Goal: Task Accomplishment & Management: Use online tool/utility

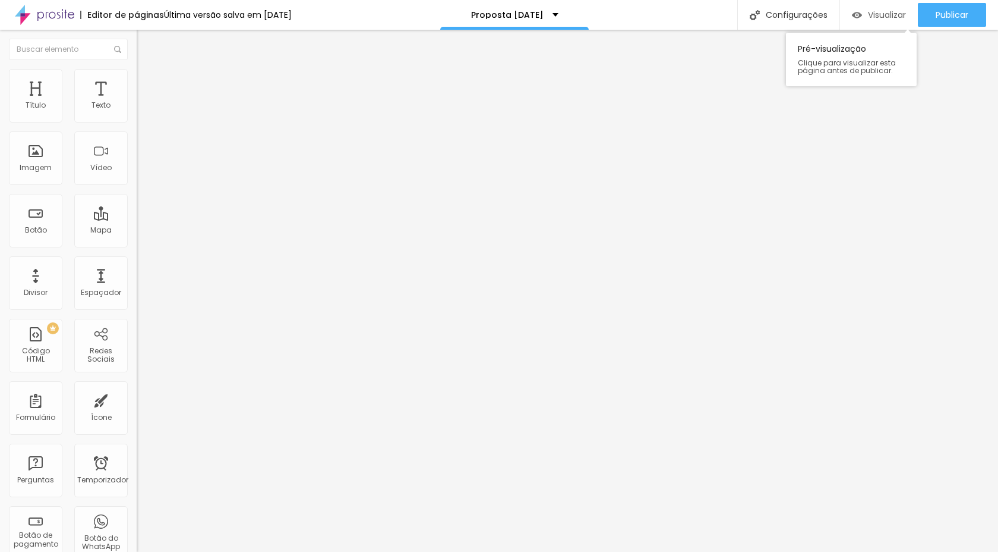
click at [901, 17] on font "Visualizar" at bounding box center [887, 15] width 38 height 12
click at [146, 47] on img "button" at bounding box center [151, 44] width 10 height 10
click at [146, 39] on img "button" at bounding box center [151, 44] width 10 height 10
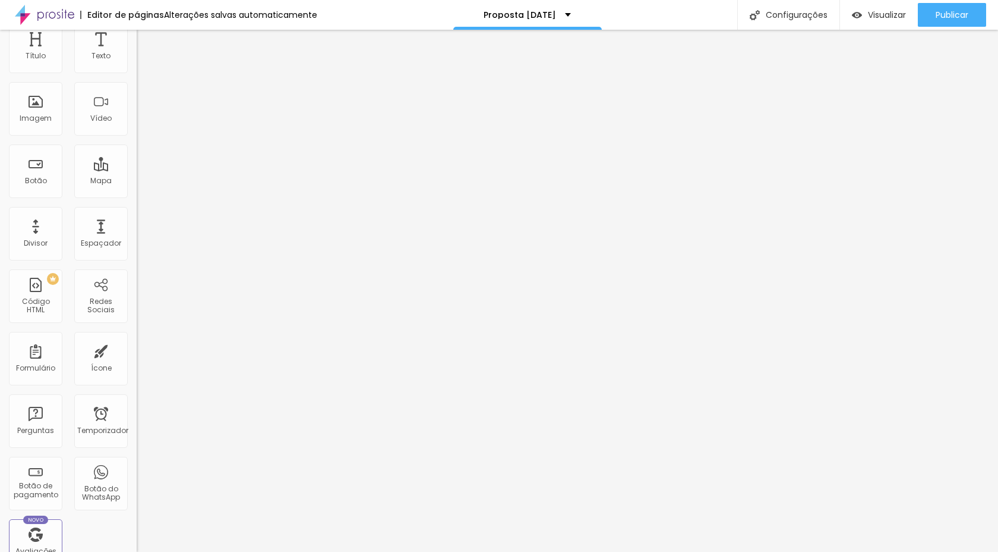
scroll to position [74, 0]
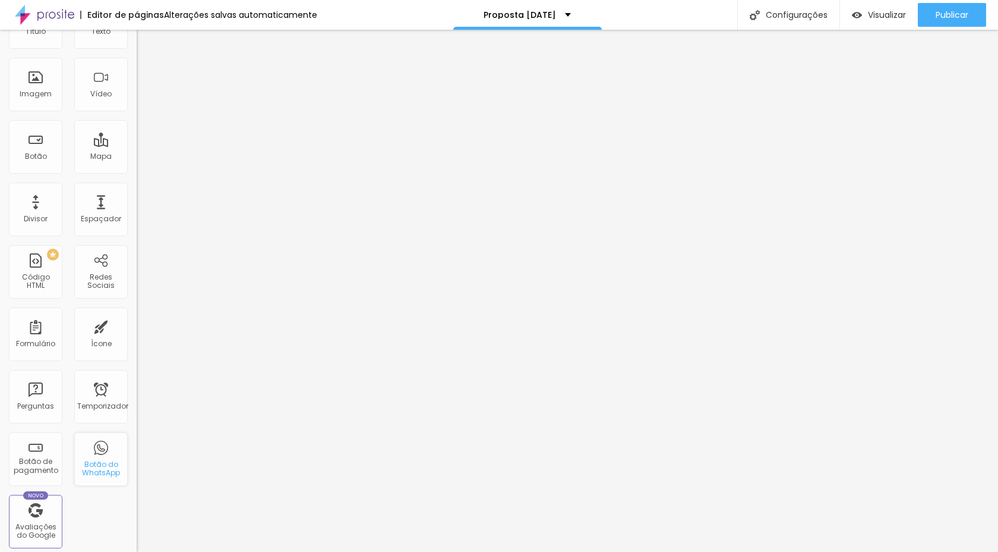
click at [87, 450] on div "Botão do WhatsApp" at bounding box center [100, 458] width 53 height 53
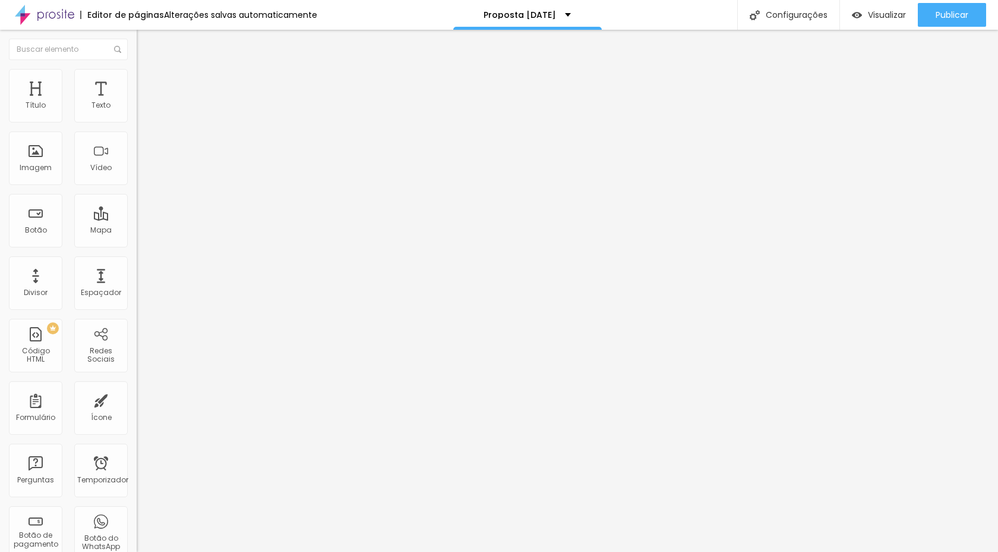
click at [146, 44] on img "button" at bounding box center [151, 44] width 10 height 10
click at [137, 367] on input "Conversar no WhatsApp" at bounding box center [208, 373] width 143 height 12
type input "Quero meu ensaio de [DATE]"
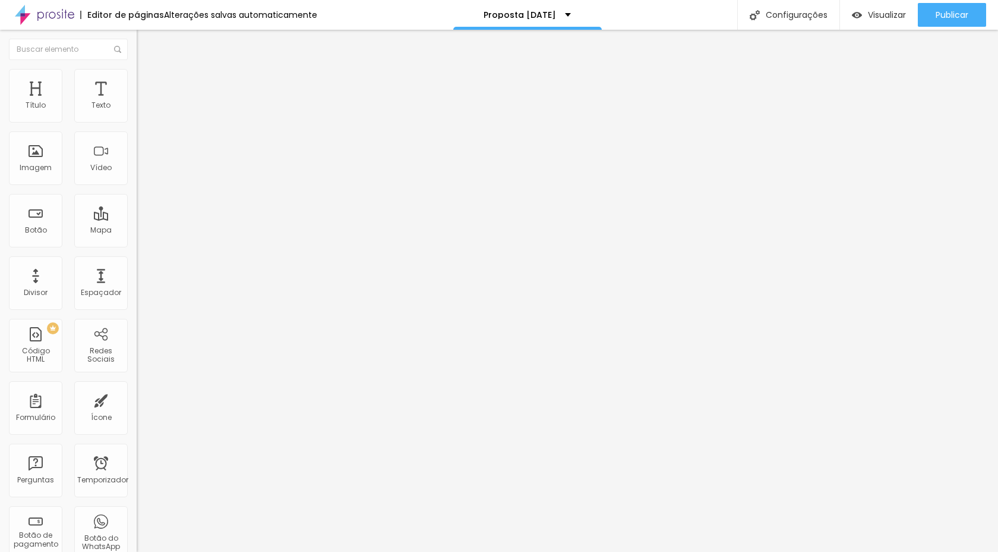
click at [137, 112] on input "[PHONE_NUMBER]" at bounding box center [208, 106] width 143 height 12
type input "5"
type input "[PHONE_NUMBER]"
click at [137, 401] on textarea "Olá, cheguei até você pela página {page_title} e gostaria de mais informações" at bounding box center [204, 411] width 134 height 20
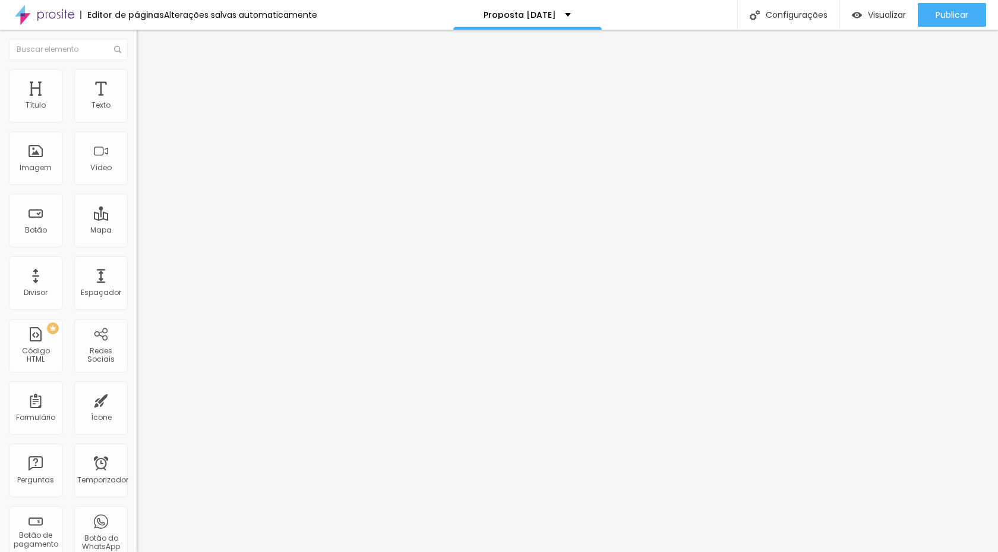
click at [137, 401] on textarea "Olá, cheguei até você pela página {page_title} e gostaria de mais informações" at bounding box center [204, 411] width 134 height 20
type textarea "Olá, cheguei até você pela página {page_title} e gostaria de agendar."
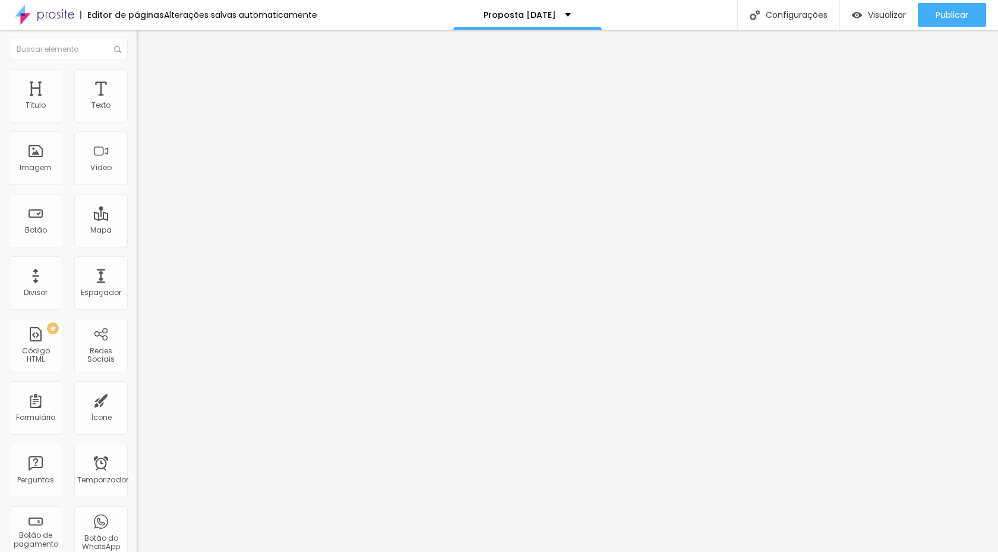
click at [146, 46] on img "button" at bounding box center [151, 44] width 10 height 10
drag, startPoint x: 34, startPoint y: 274, endPoint x: 246, endPoint y: 0, distance: 346.5
click at [146, 43] on img "button" at bounding box center [151, 44] width 10 height 10
click at [147, 81] on font "Avançado" at bounding box center [166, 77] width 39 height 10
click at [147, 70] on font "Estilo" at bounding box center [156, 65] width 18 height 10
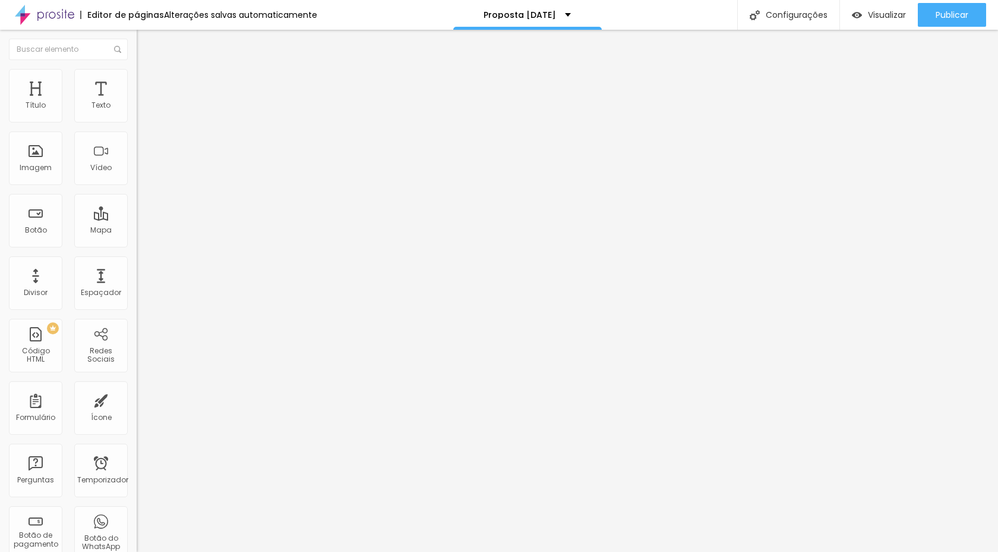
click at [147, 70] on font "Estilo" at bounding box center [156, 65] width 18 height 10
click at [141, 172] on icon "button" at bounding box center [144, 168] width 7 height 7
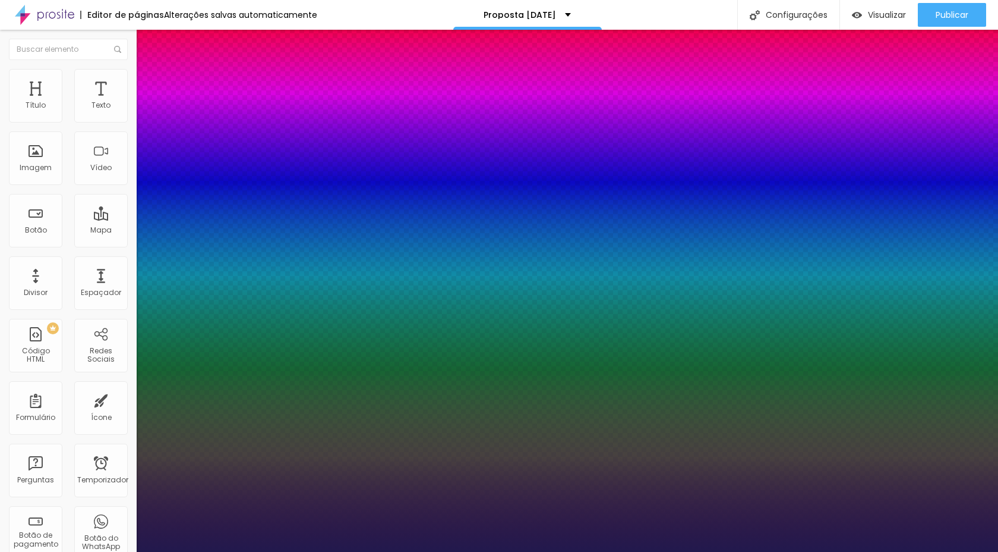
click at [249, 462] on div at bounding box center [499, 276] width 998 height 552
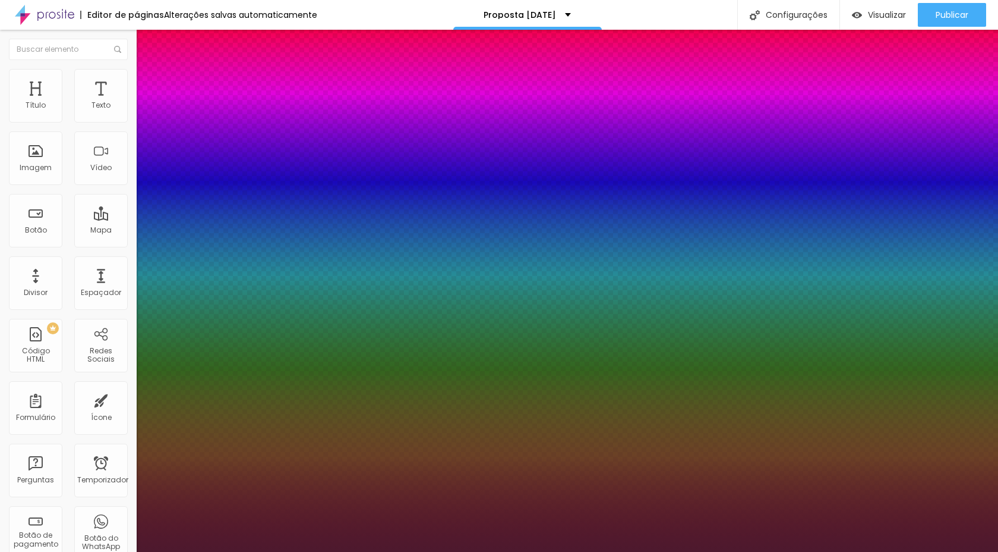
click at [253, 520] on div at bounding box center [499, 276] width 998 height 552
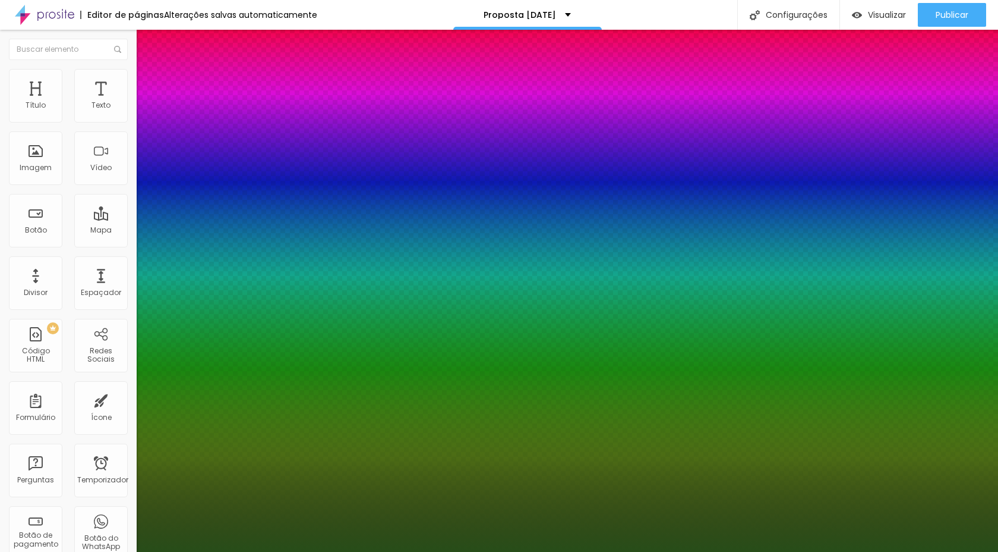
click at [209, 502] on div at bounding box center [499, 276] width 998 height 552
type input "#274D19"
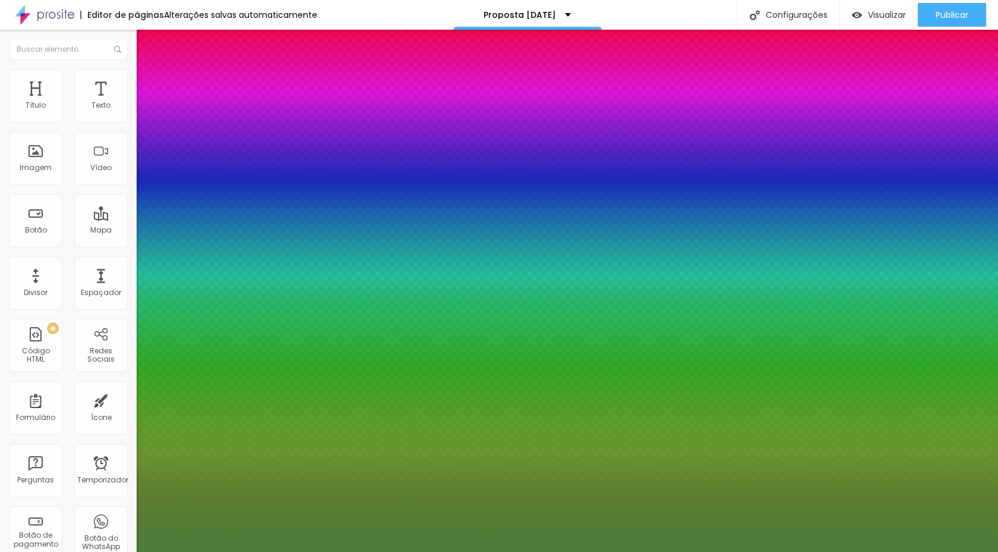
click at [461, 551] on div at bounding box center [499, 552] width 998 height 0
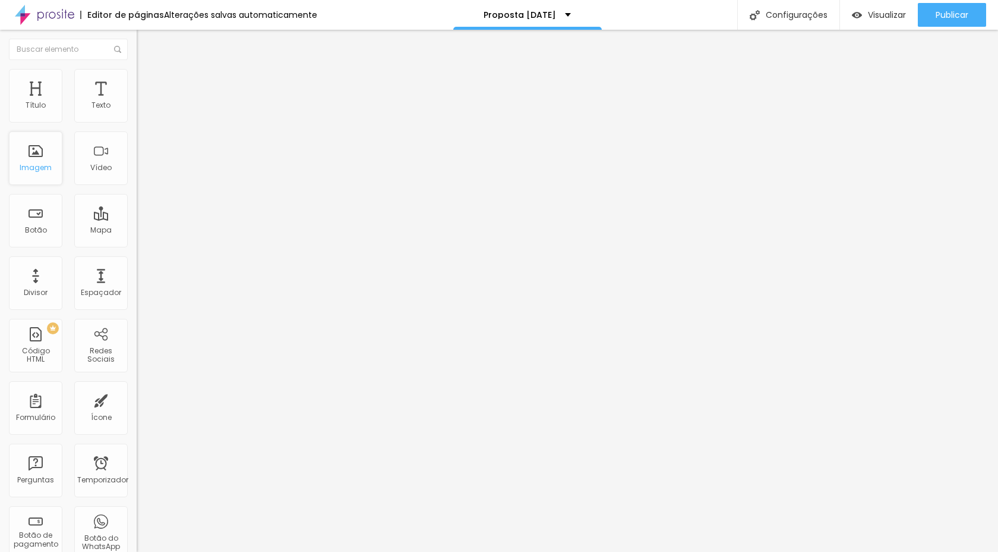
click at [39, 168] on font "Imagem" at bounding box center [36, 167] width 32 height 10
click at [35, 169] on font "Imagem" at bounding box center [36, 167] width 32 height 10
click at [137, 102] on span "Adicionar imagem" at bounding box center [175, 97] width 77 height 10
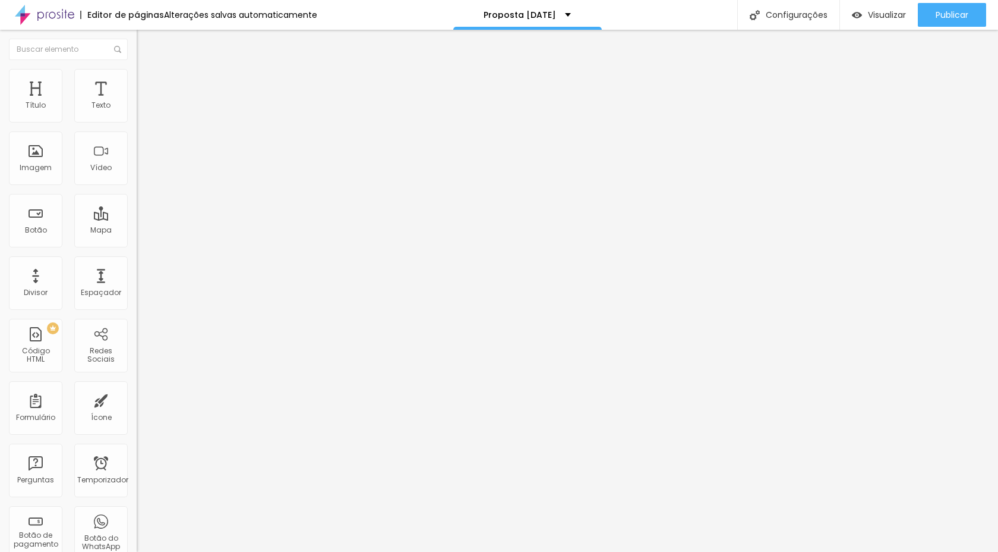
click at [137, 78] on li "Estilo" at bounding box center [205, 75] width 137 height 12
click at [147, 86] on font "Avançado" at bounding box center [166, 89] width 39 height 10
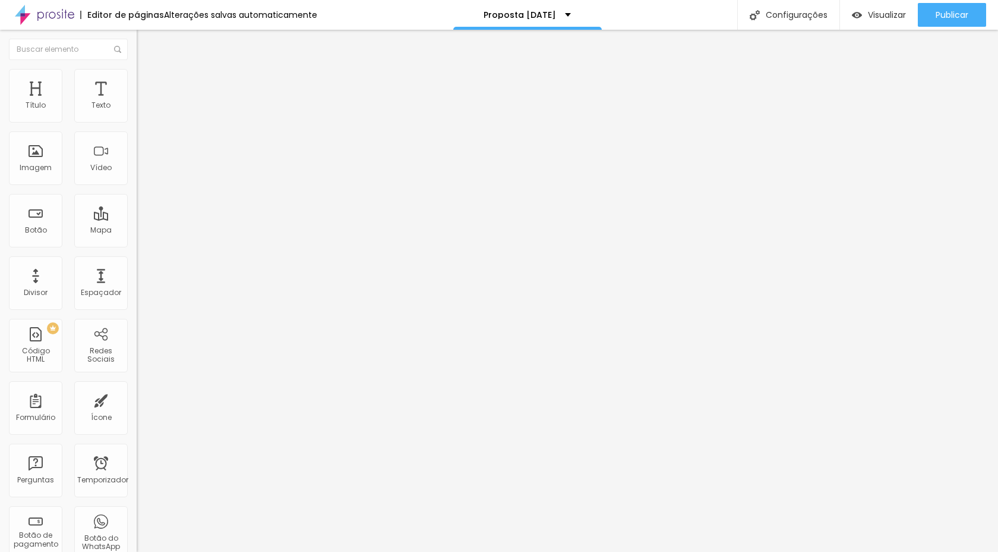
click at [147, 70] on font "Conteúdo" at bounding box center [165, 65] width 37 height 10
click at [137, 186] on span "Original" at bounding box center [151, 181] width 29 height 10
click at [137, 225] on div "Link" at bounding box center [205, 221] width 137 height 7
click at [137, 496] on div "Editar nulo Conteúdo Estilo Avançado Trocar imagem Descrição da imagem (Alt) Al…" at bounding box center [205, 291] width 137 height 522
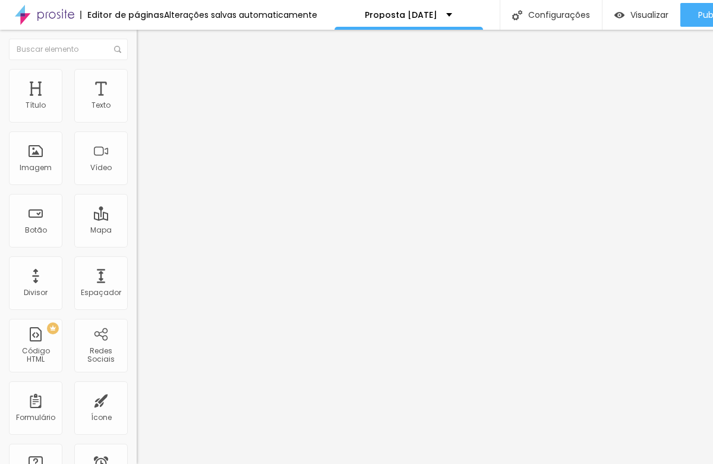
click at [201, 100] on img at bounding box center [204, 96] width 7 height 7
click at [144, 102] on font "Trocar imagem" at bounding box center [173, 97] width 58 height 10
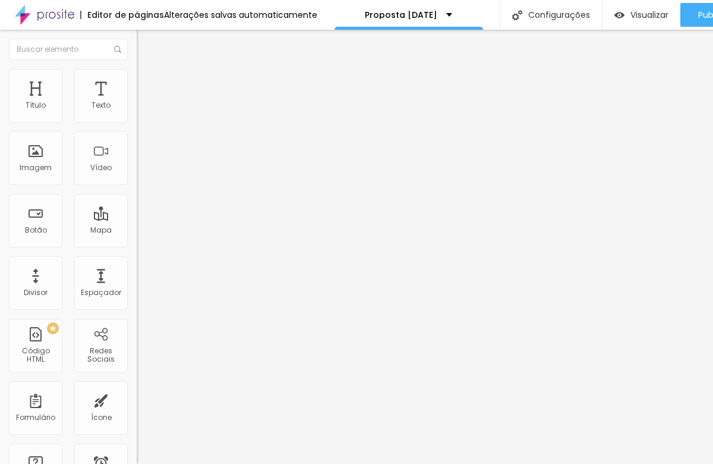
click at [147, 82] on font "Estilo" at bounding box center [156, 77] width 18 height 10
drag, startPoint x: 22, startPoint y: 152, endPoint x: 55, endPoint y: 152, distance: 32.7
click at [137, 152] on div "0 Borda arredondada" at bounding box center [205, 207] width 137 height 168
type input "17"
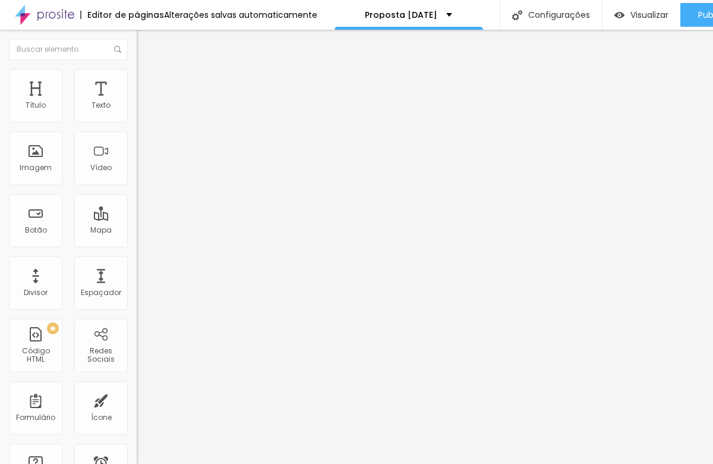
type input "15"
type input "16"
type input "22"
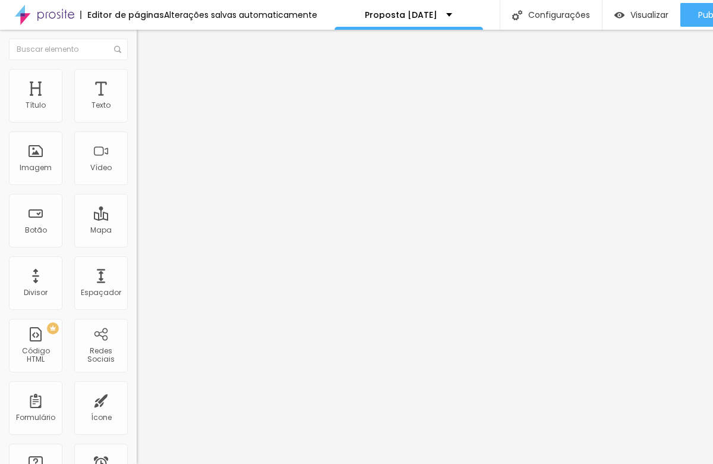
type input "22"
type input "31"
type input "45"
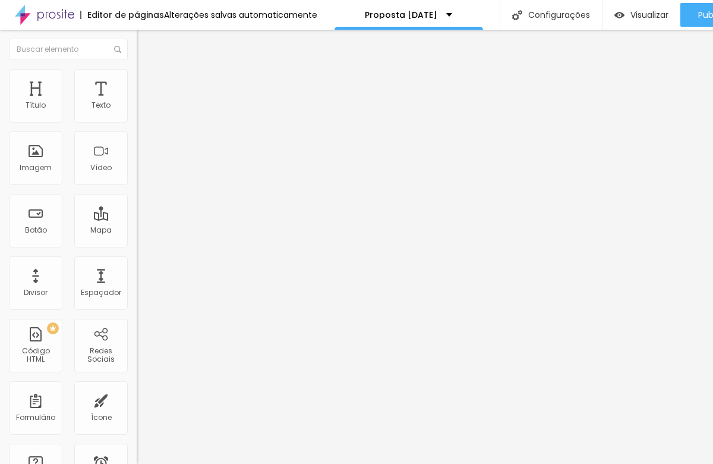
type input "52"
type input "58"
type input "64"
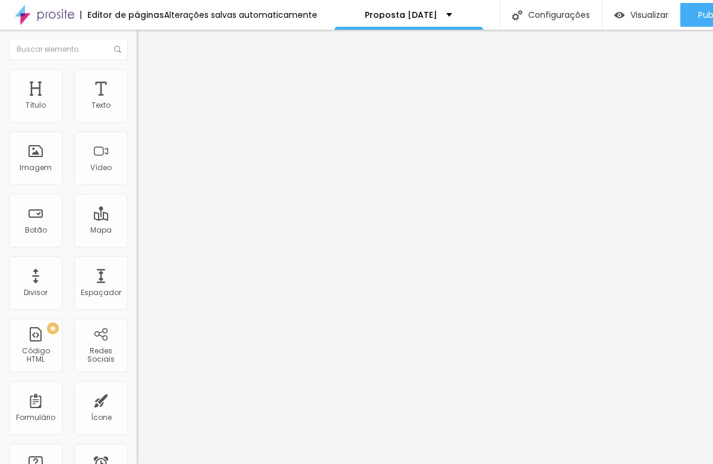
type input "64"
type input "68"
type input "72"
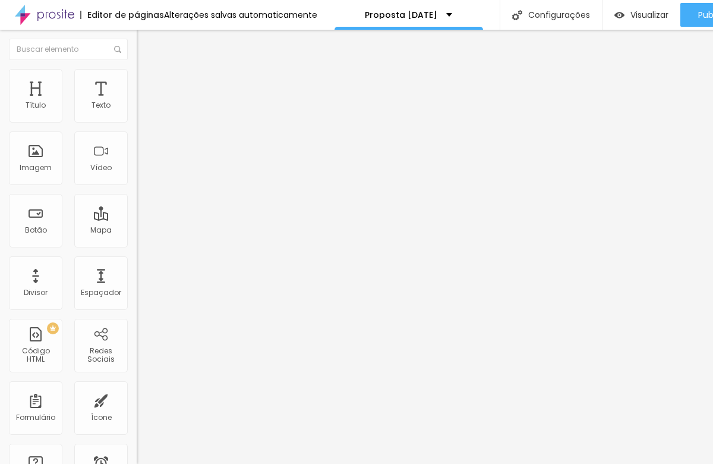
type input "83"
type input "85"
type input "88"
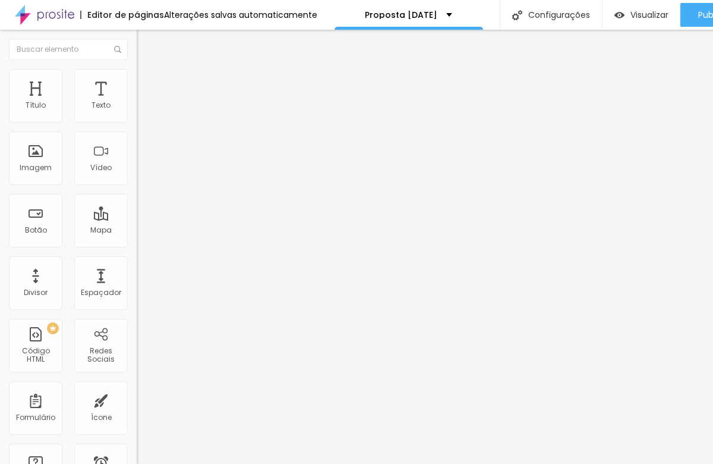
type input "88"
type input "90"
type input "93"
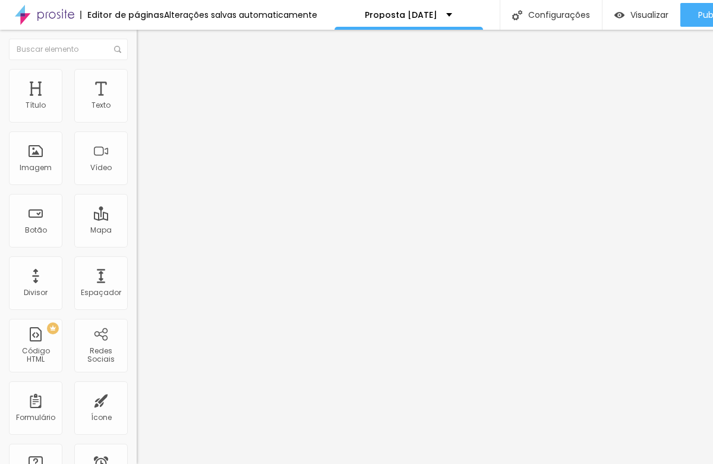
type input "96"
type input "103"
type input "108"
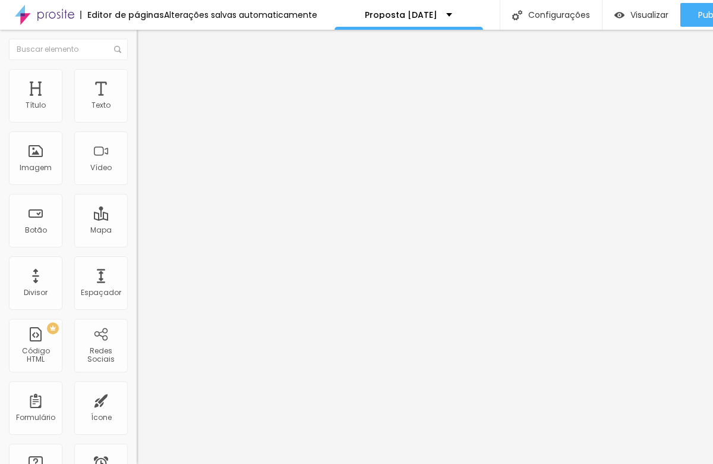
type input "108"
type input "111"
type input "114"
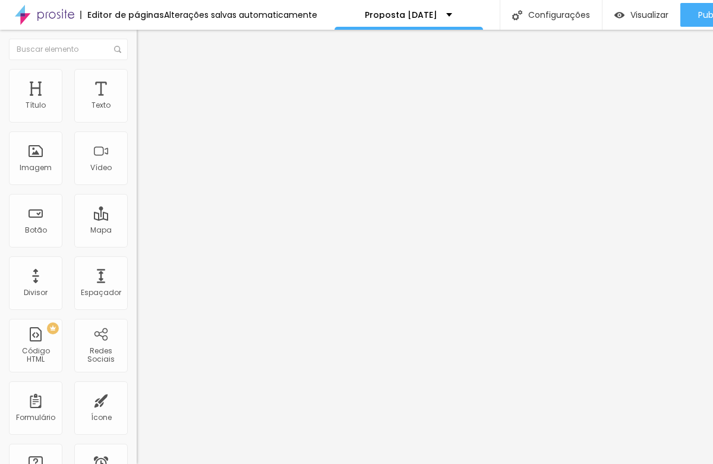
type input "116"
type input "117"
type input "118"
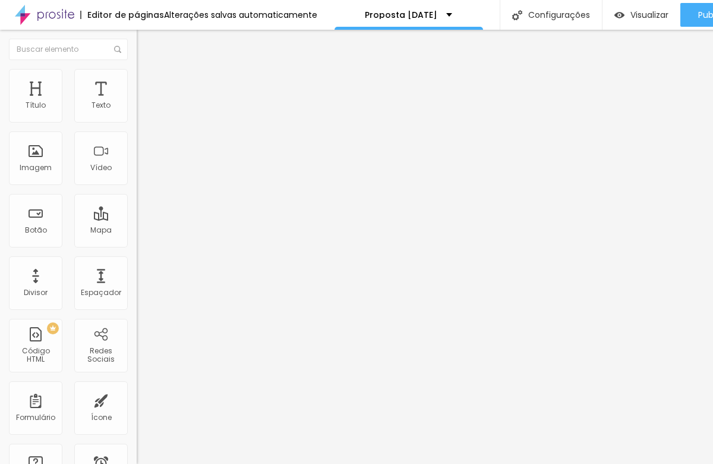
type input "118"
type input "119"
type input "118"
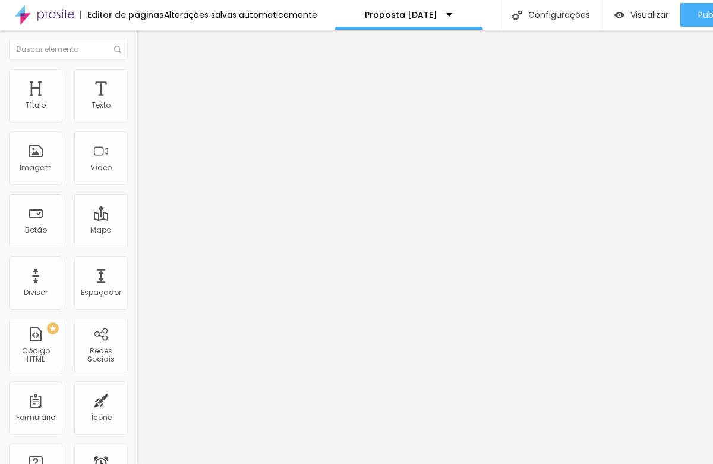
type input "117"
type input "116"
type input "115"
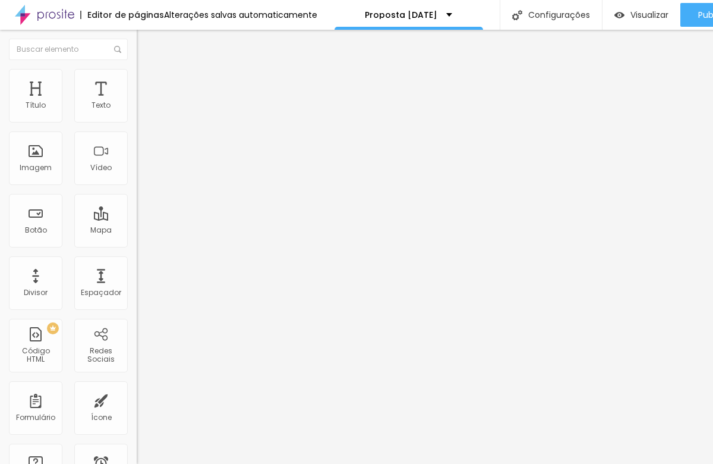
type input "115"
type input "114"
type input "111"
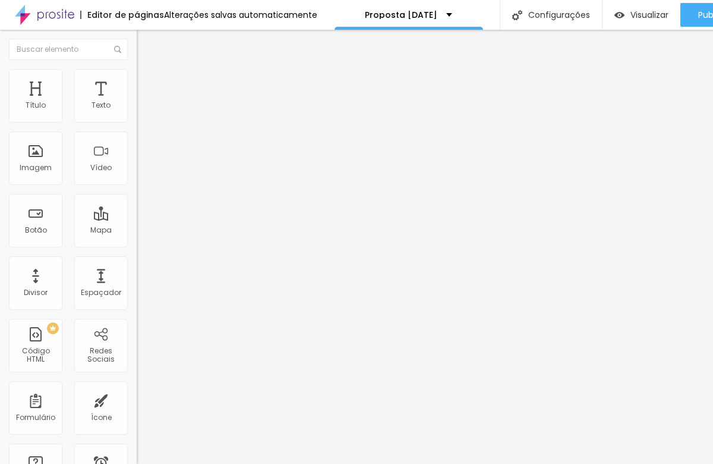
type input "100"
type input "98"
type input "95"
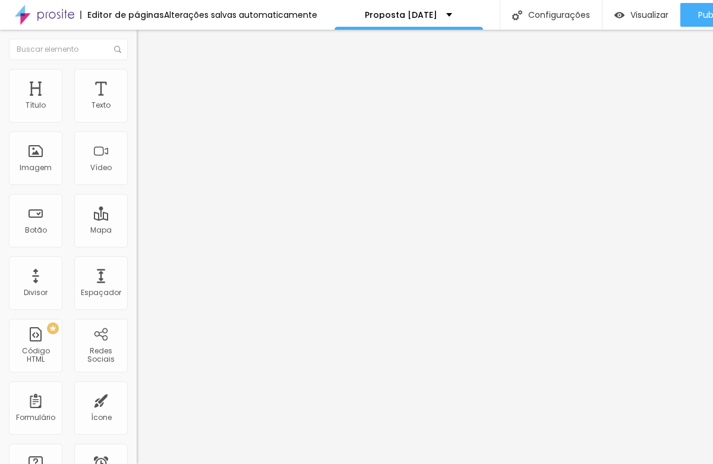
type input "95"
type input "93"
type input "90"
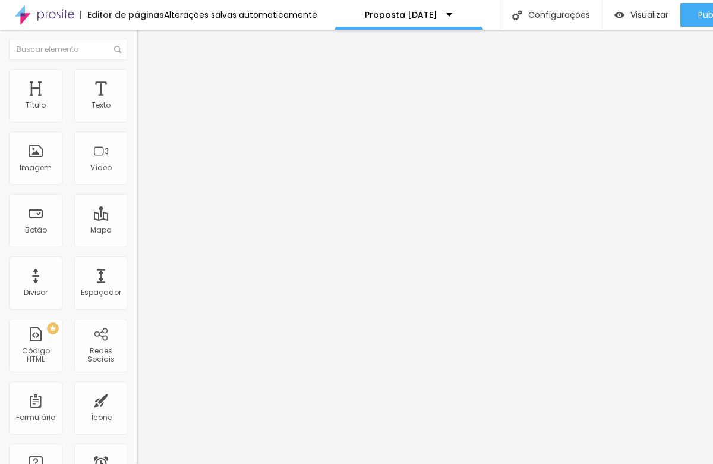
type input "88"
type input "86"
type input "84"
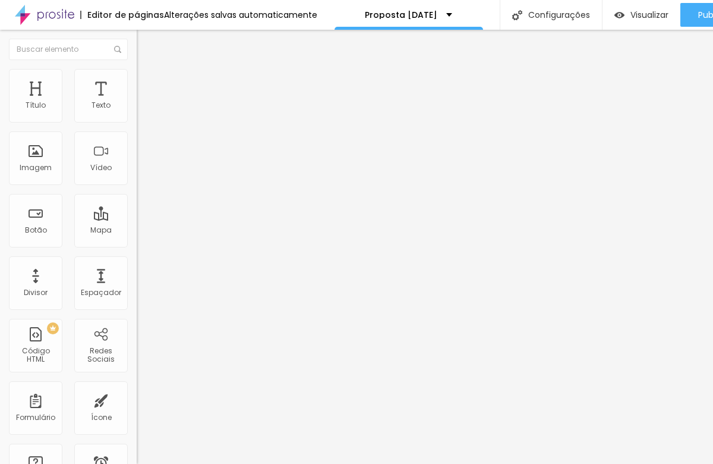
type input "84"
type input "83"
type input "82"
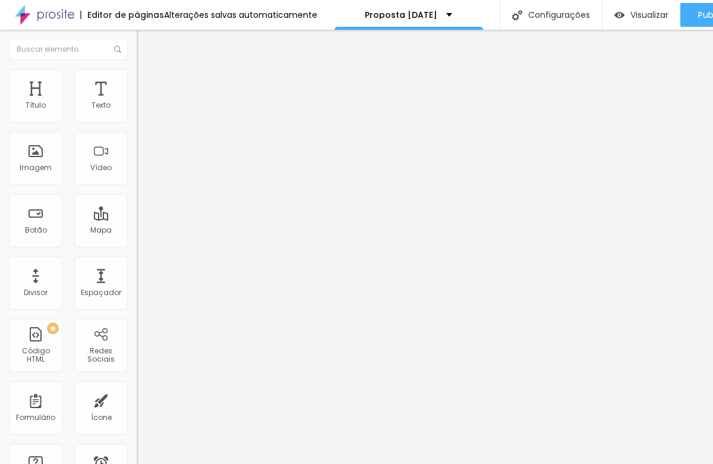
type input "81"
type input "78"
type input "75"
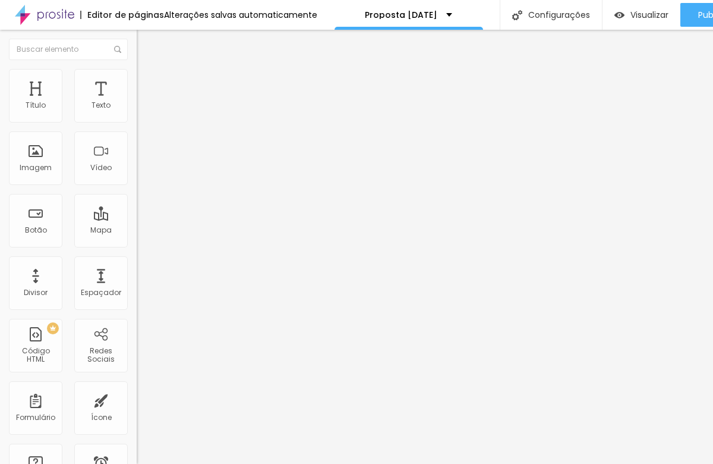
type input "75"
type input "72"
type input "69"
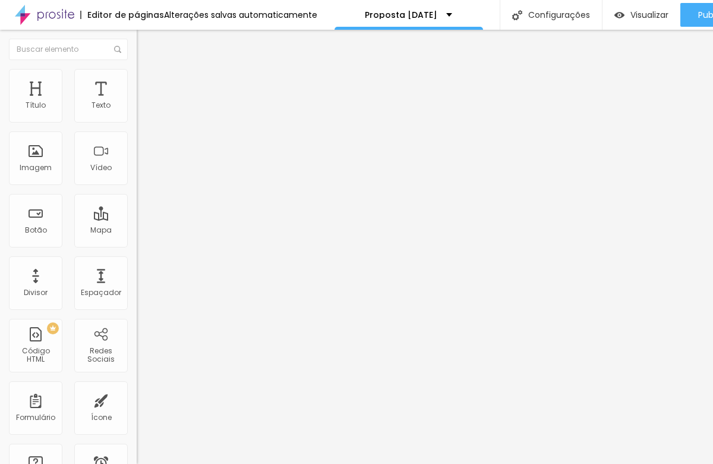
type input "68"
type input "67"
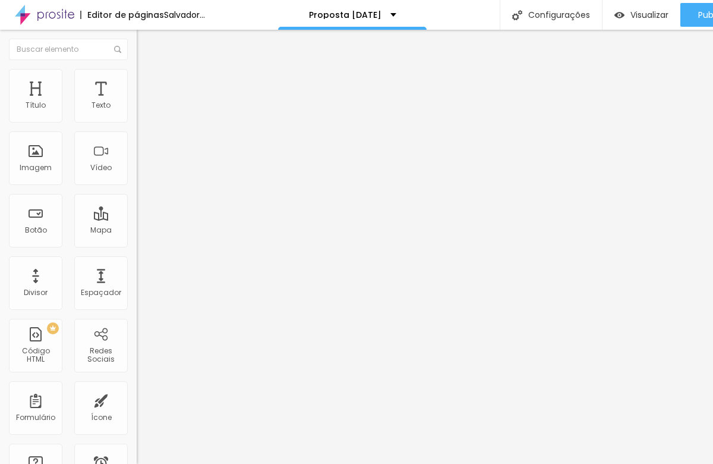
type input "68"
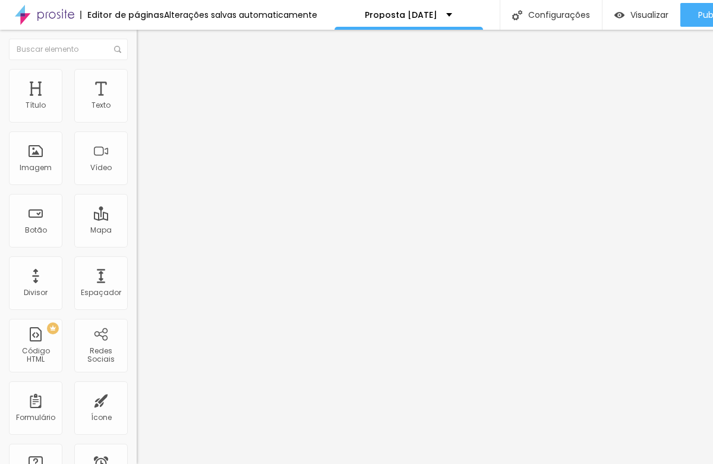
type input "69"
type input "70"
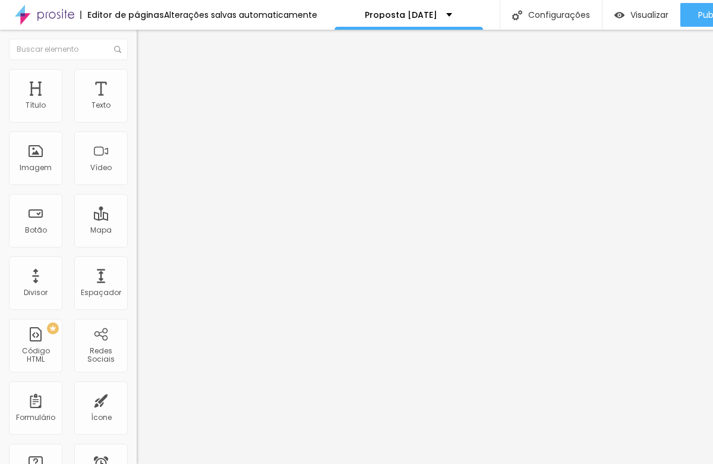
drag, startPoint x: 33, startPoint y: 151, endPoint x: 53, endPoint y: 147, distance: 20.5
click at [137, 261] on input "range" at bounding box center [175, 266] width 77 height 10
click at [147, 84] on font "Avançado" at bounding box center [166, 89] width 39 height 10
click at [137, 69] on li "Conteúdo" at bounding box center [205, 63] width 137 height 12
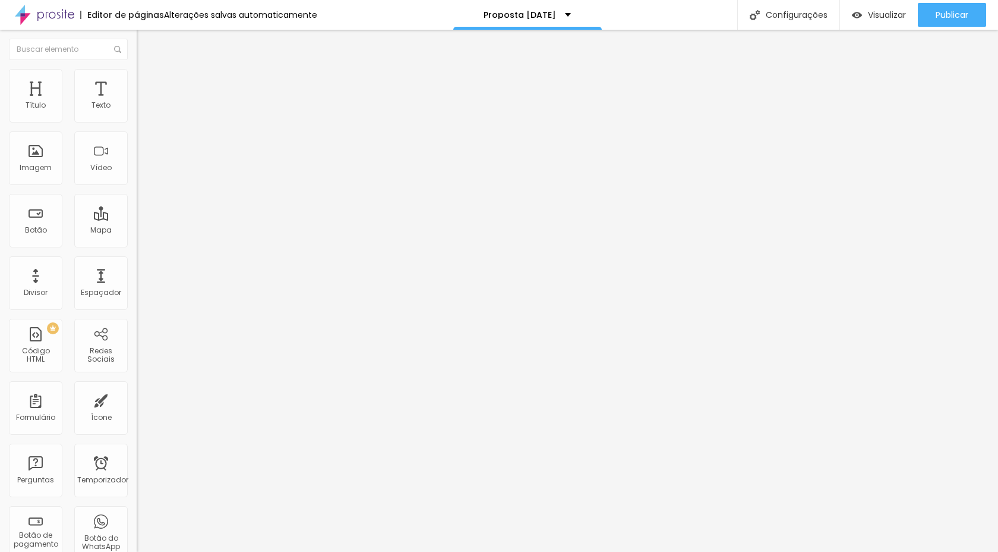
click at [146, 42] on img "button" at bounding box center [151, 44] width 10 height 10
click at [137, 73] on img at bounding box center [142, 74] width 11 height 11
click at [137, 81] on img at bounding box center [142, 86] width 11 height 11
click at [137, 72] on li "Estilo" at bounding box center [205, 75] width 137 height 12
click at [137, 73] on img at bounding box center [142, 74] width 11 height 11
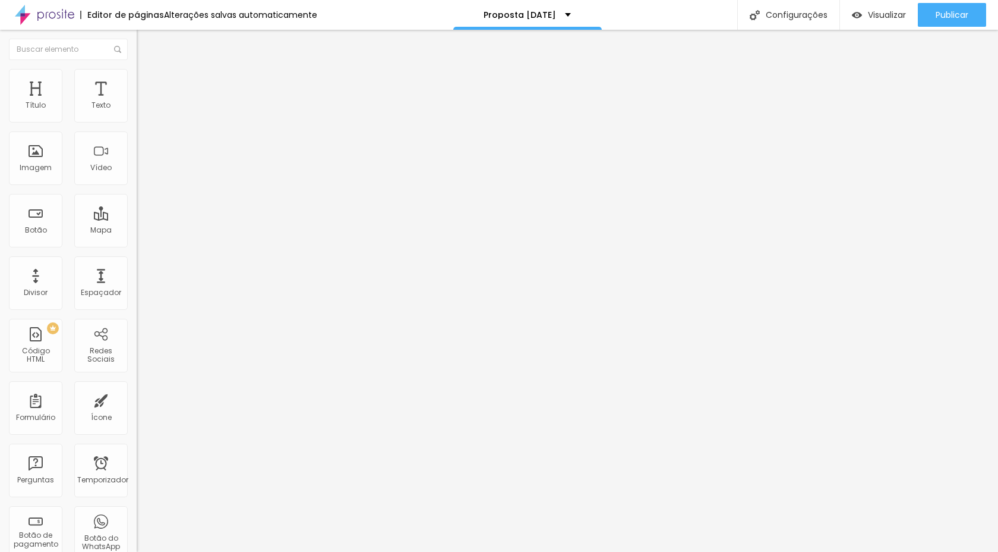
type input "95"
type input "90"
type input "85"
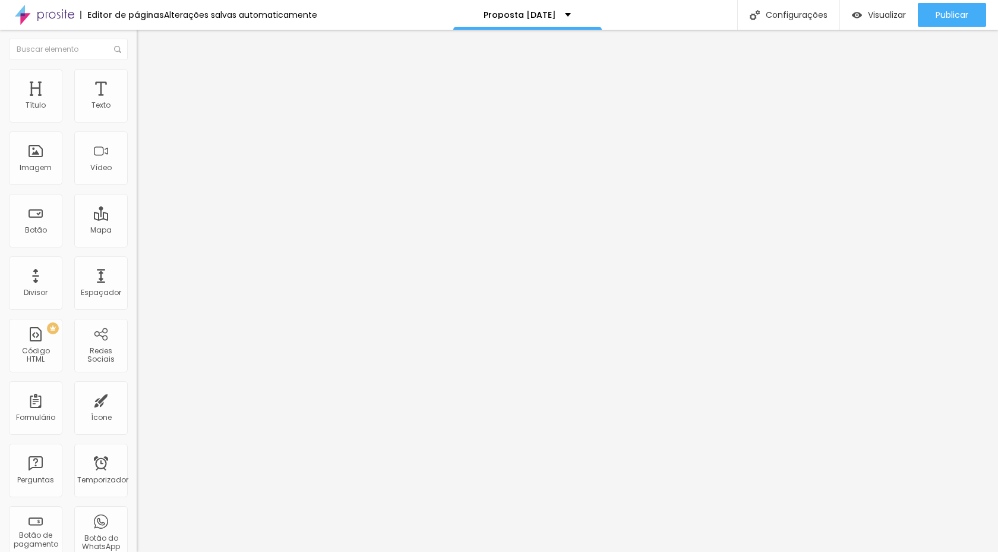
type input "85"
type input "80"
type input "75"
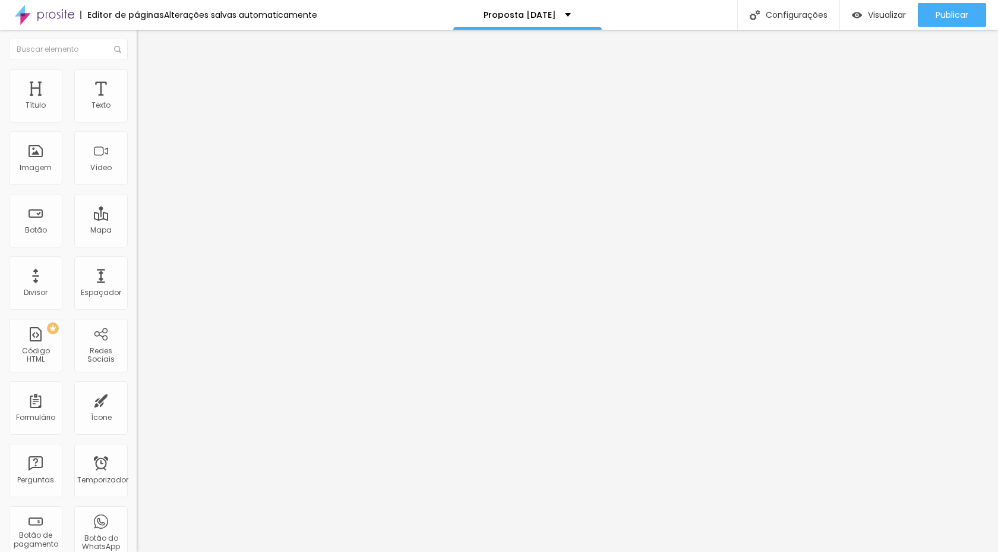
type input "70"
type input "65"
type input "60"
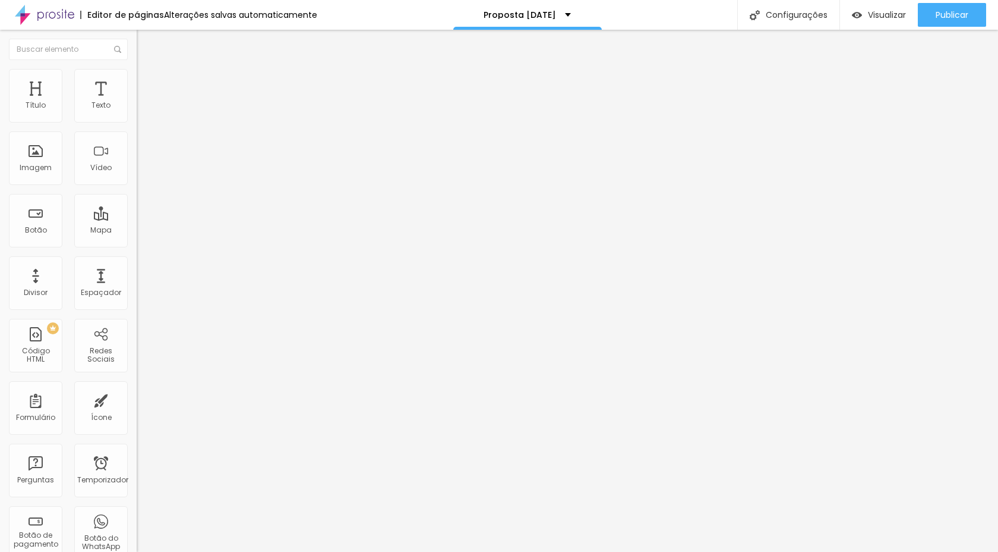
type input "60"
type input "55"
type input "50"
drag, startPoint x: 124, startPoint y: 127, endPoint x: 63, endPoint y: 132, distance: 60.9
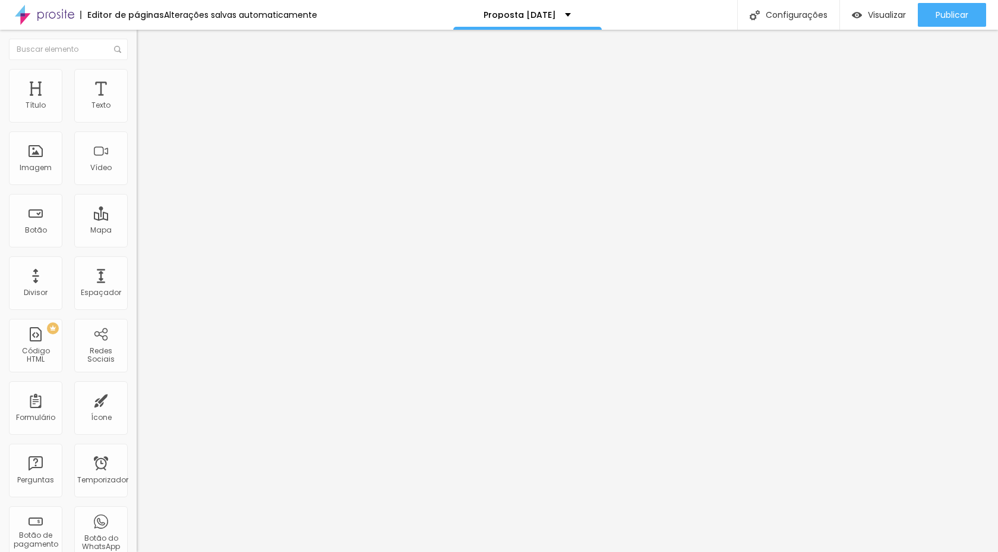
type input "50"
click at [137, 122] on input "range" at bounding box center [175, 117] width 77 height 10
click at [137, 297] on font "DESATIVADO" at bounding box center [158, 302] width 43 height 10
click at [137, 319] on button "button" at bounding box center [145, 325] width 17 height 12
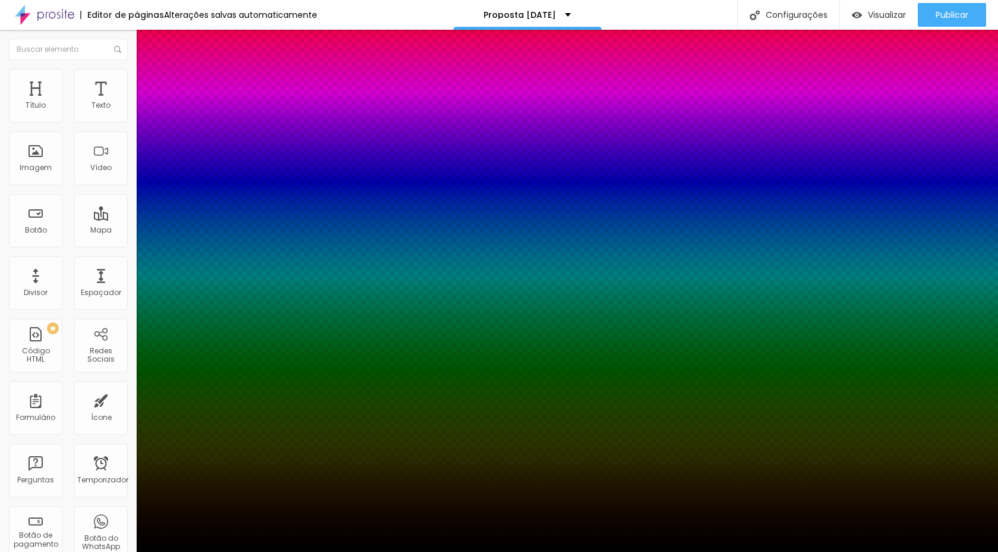
drag, startPoint x: 219, startPoint y: 283, endPoint x: 236, endPoint y: 273, distance: 20.0
click at [204, 551] on div at bounding box center [499, 559] width 998 height 0
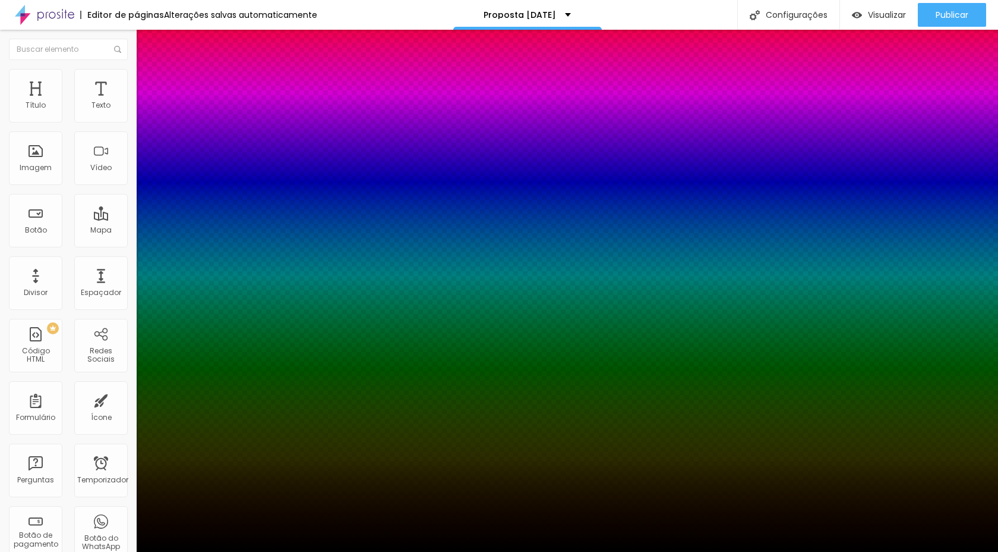
click at [204, 551] on div at bounding box center [499, 559] width 998 height 0
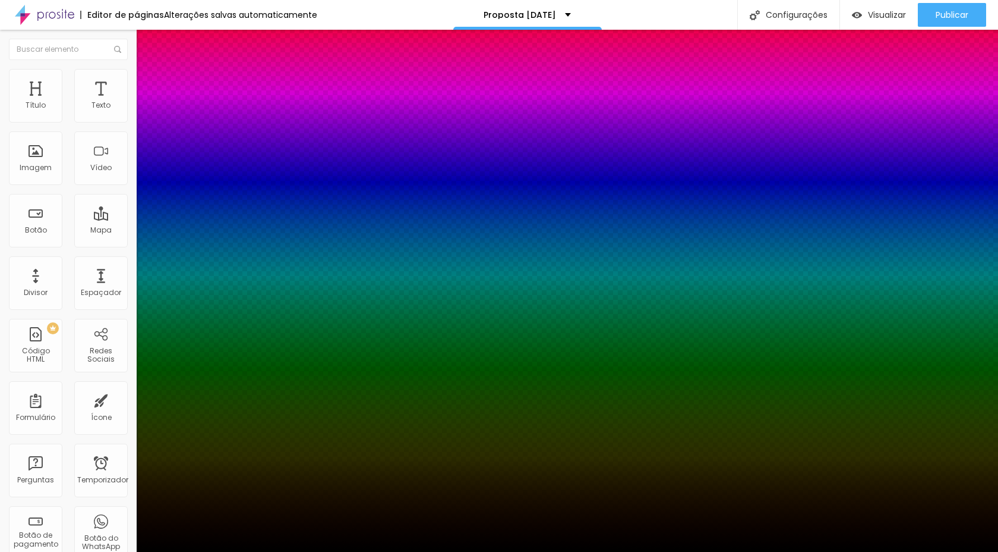
click at [68, 551] on div at bounding box center [499, 552] width 998 height 0
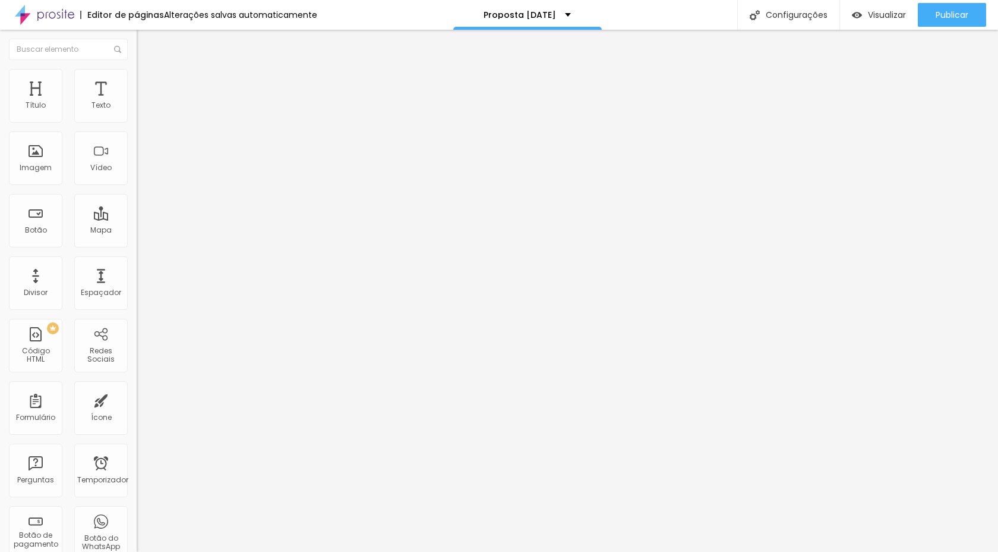
click at [137, 81] on li "Avançado" at bounding box center [205, 87] width 137 height 12
click at [147, 80] on font "Estilo" at bounding box center [156, 77] width 18 height 10
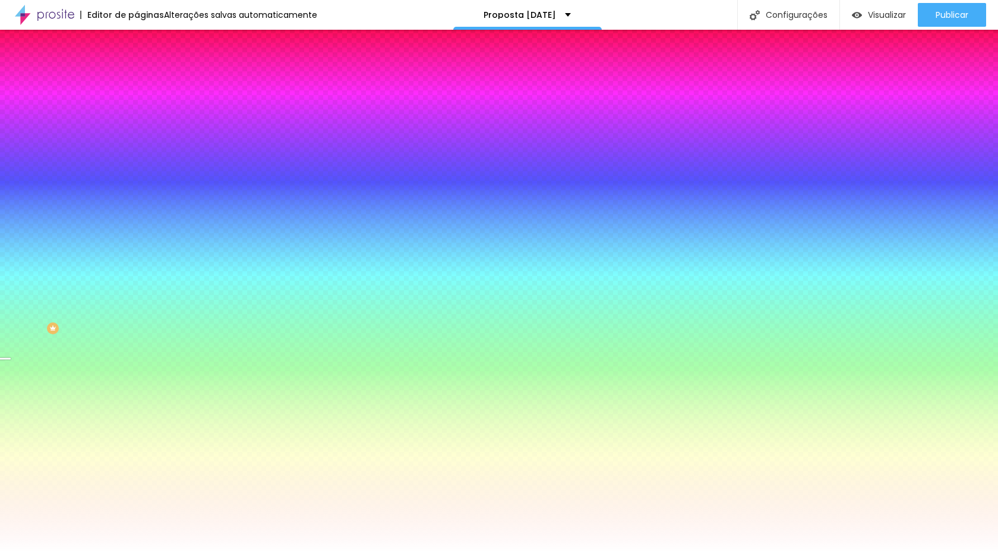
click at [137, 162] on div at bounding box center [205, 162] width 137 height 0
drag, startPoint x: 119, startPoint y: 288, endPoint x: 136, endPoint y: 286, distance: 17.3
click at [137, 247] on div "Imagem de fundo Trocar imagem Efeito da Imagem Paralaxe Nenhum Parallax Cor de …" at bounding box center [205, 170] width 137 height 154
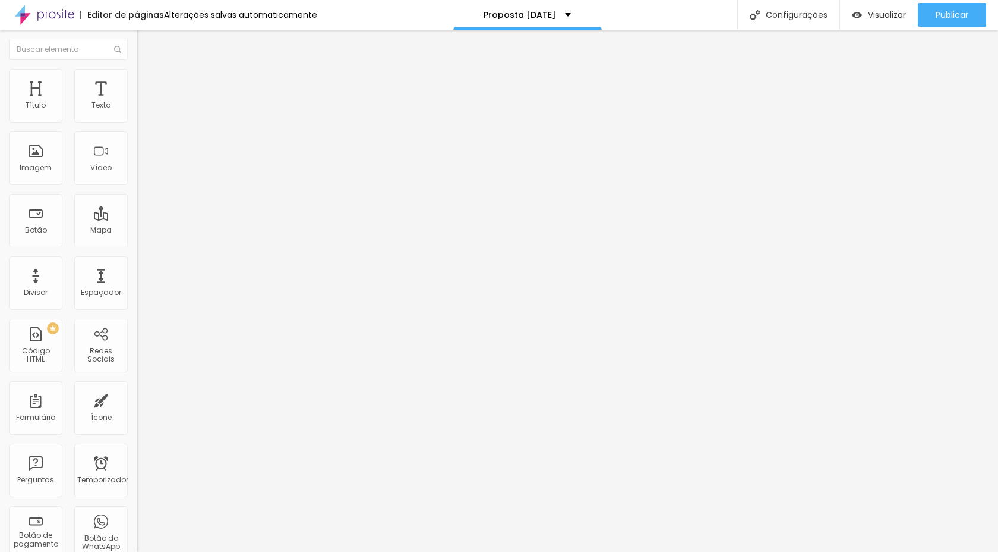
click at [137, 101] on div "Trocar imagem" at bounding box center [205, 97] width 137 height 8
click at [144, 102] on font "Trocar imagem" at bounding box center [173, 97] width 58 height 10
click at [147, 86] on font "Avançado" at bounding box center [166, 89] width 39 height 10
click at [137, 69] on img at bounding box center [142, 74] width 11 height 11
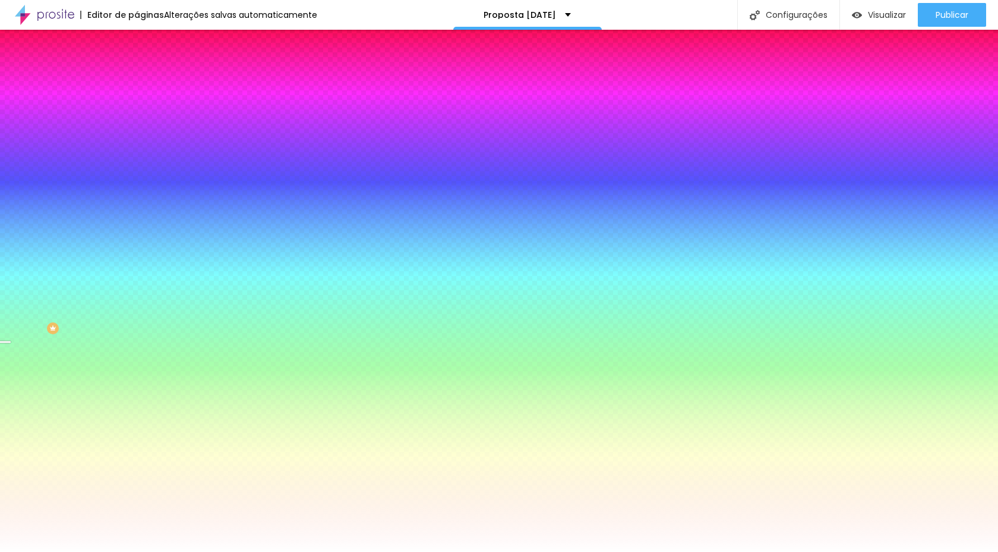
click at [137, 162] on div at bounding box center [205, 162] width 137 height 0
drag, startPoint x: 121, startPoint y: 286, endPoint x: 133, endPoint y: 281, distance: 12.5
click at [137, 247] on div "Imagem de fundo Trocar imagem Efeito da Imagem Paralaxe Nenhum Paralaxe Cor de …" at bounding box center [205, 170] width 137 height 154
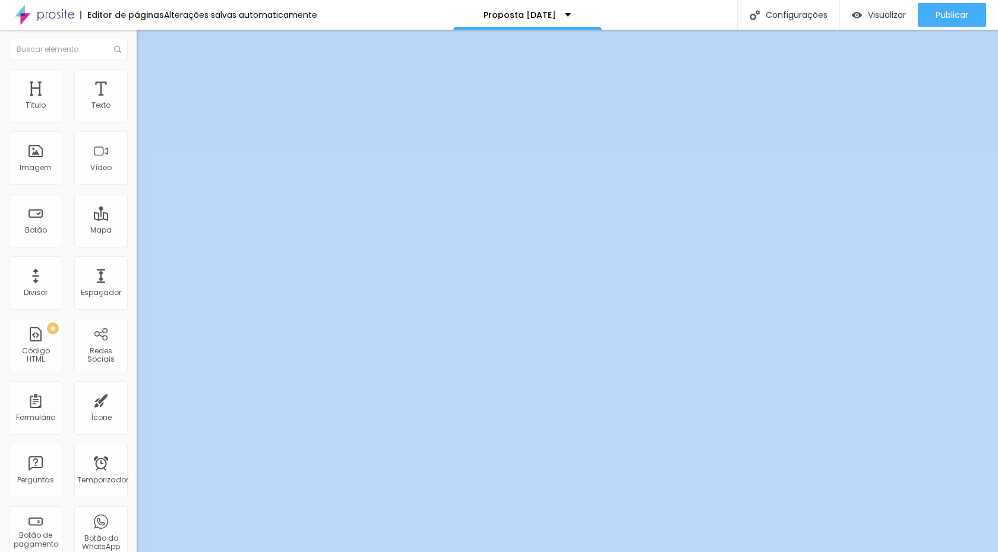
click at [137, 68] on img at bounding box center [142, 62] width 11 height 11
click at [144, 102] on font "Trocar imagem" at bounding box center [173, 97] width 58 height 10
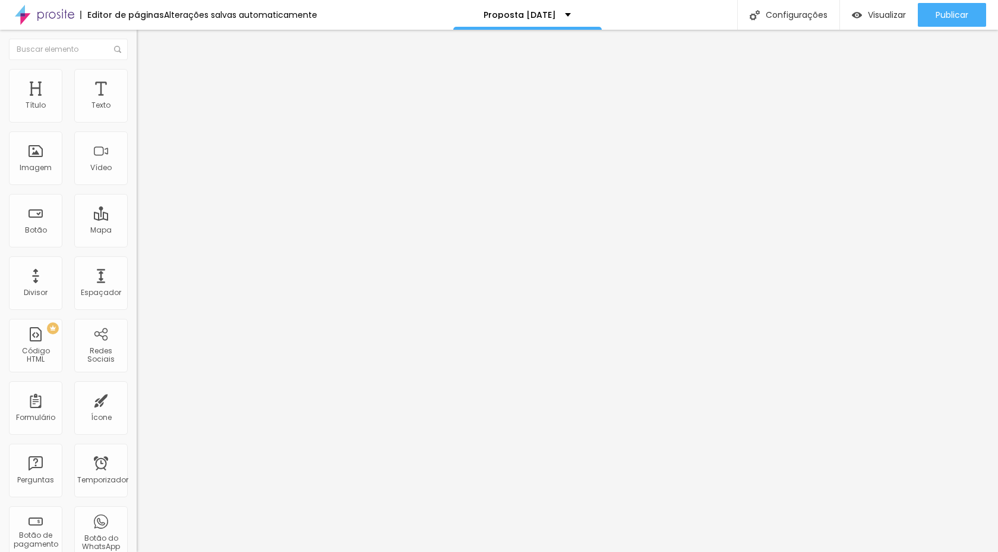
click at [137, 186] on font "Original" at bounding box center [151, 181] width 29 height 10
click at [137, 193] on font "Cinema" at bounding box center [152, 188] width 30 height 10
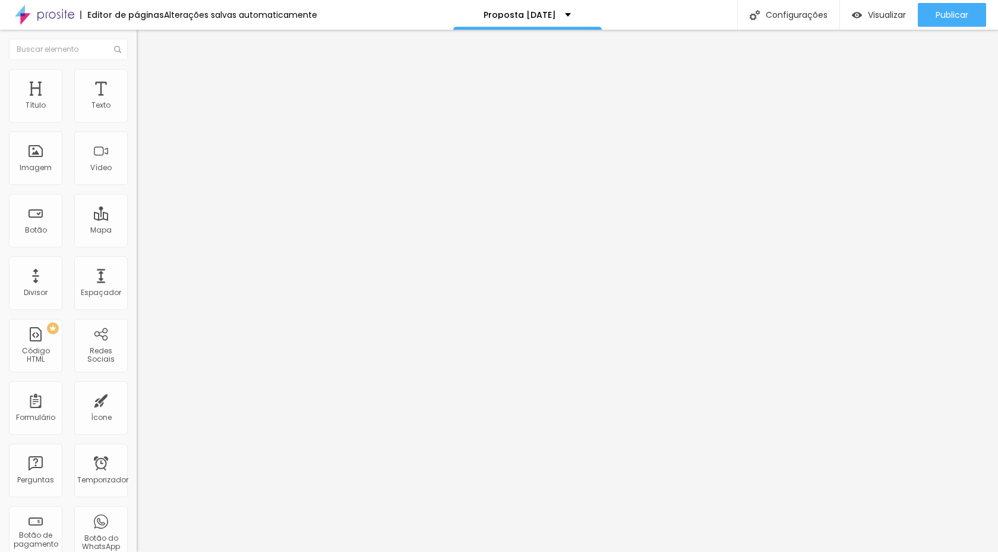
click at [137, 212] on font "Quadrado" at bounding box center [156, 206] width 39 height 10
click at [137, 150] on img at bounding box center [141, 146] width 8 height 8
click at [137, 160] on img at bounding box center [141, 156] width 8 height 8
click at [137, 109] on font "Descrição da imagem (Alt)" at bounding box center [187, 104] width 100 height 10
click at [147, 82] on font "Estilo" at bounding box center [156, 77] width 18 height 10
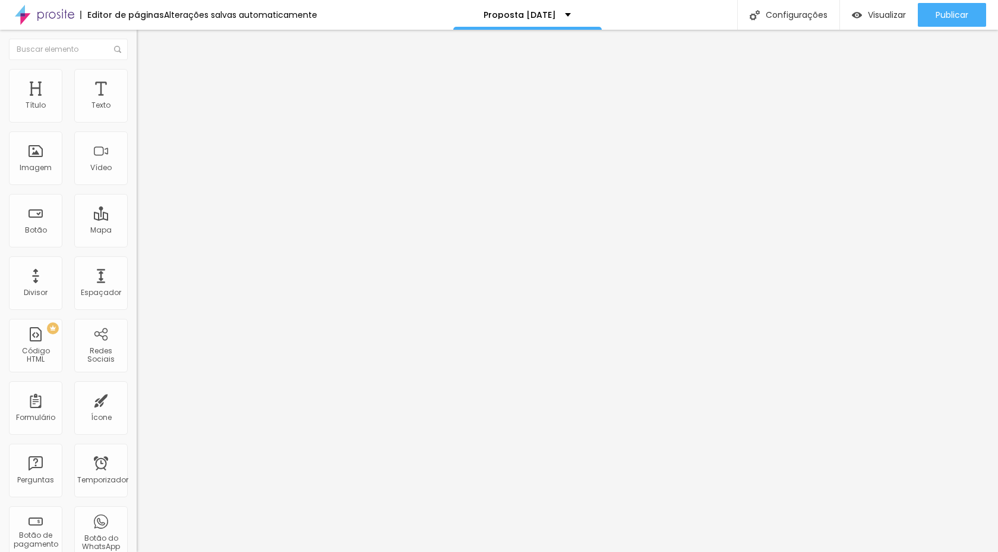
type input "68"
type input "71"
type input "74"
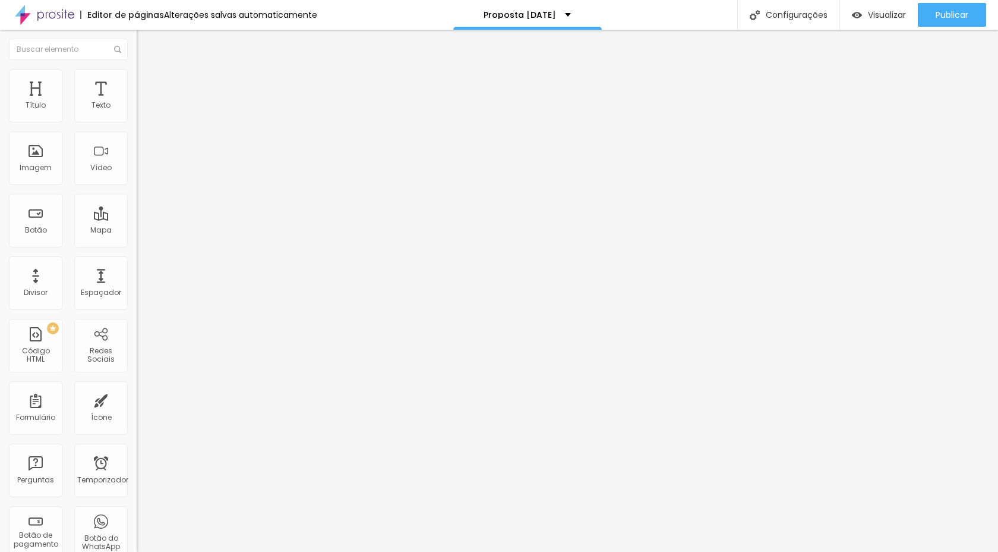
type input "74"
type input "80"
type input "87"
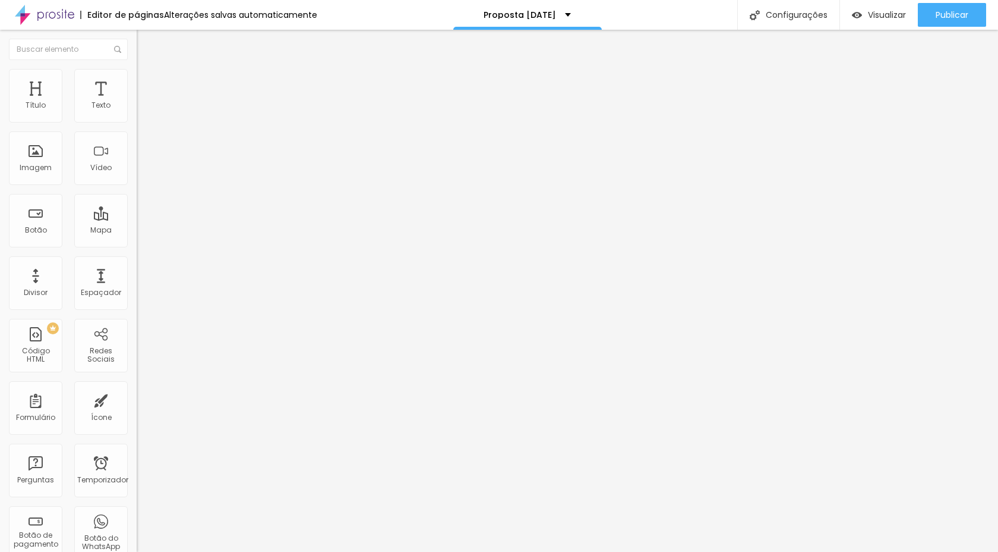
type input "94"
type input "100"
type input "107"
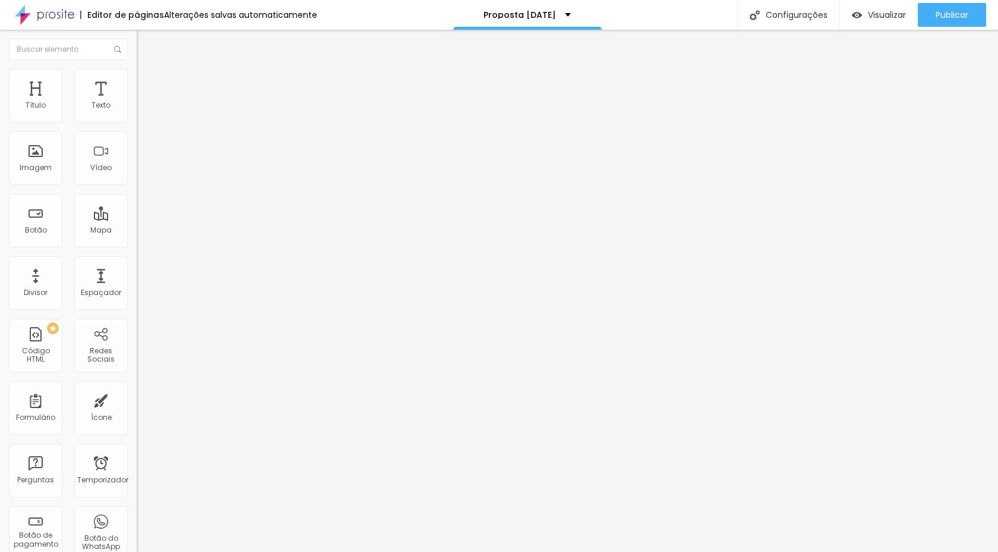
type input "107"
type input "117"
type input "126"
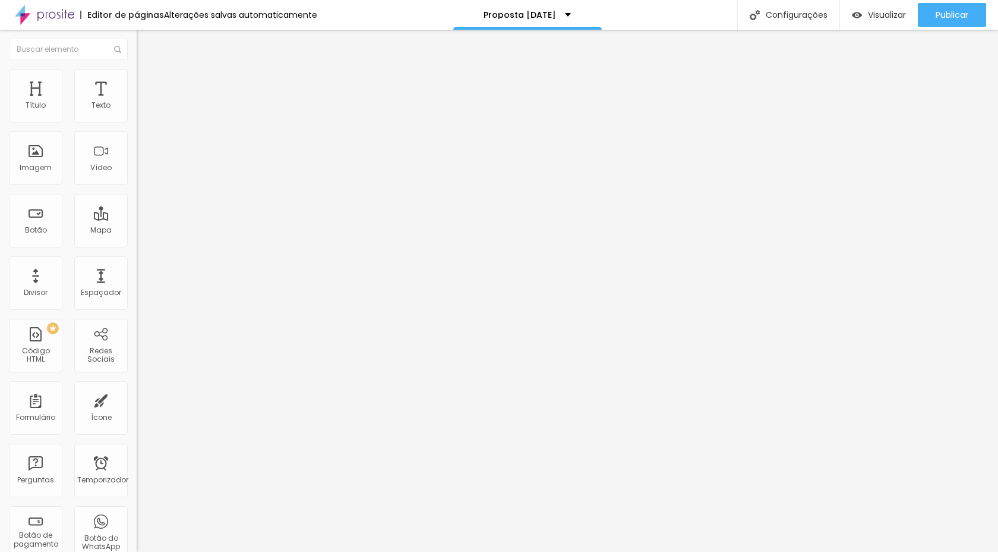
type input "136"
type input "152"
type input "167"
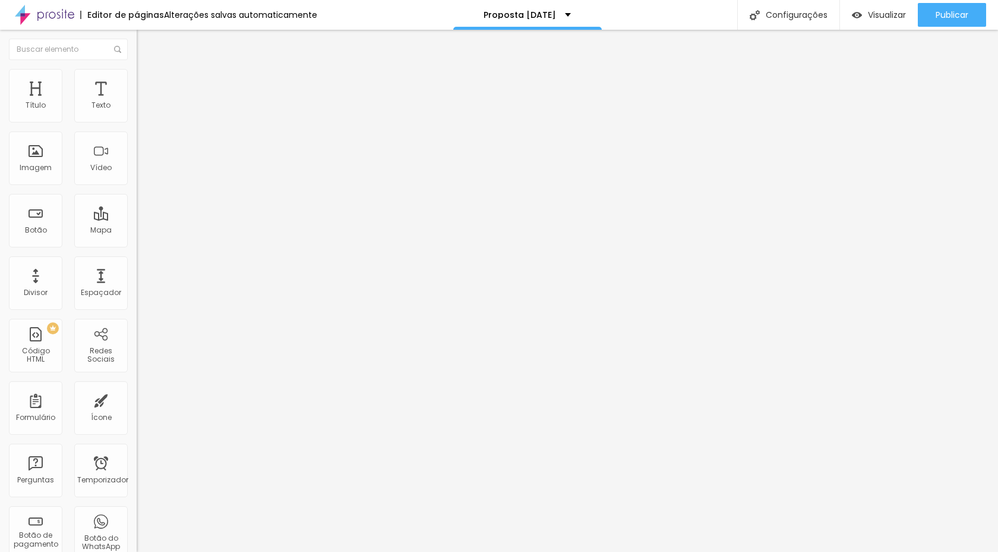
type input "167"
type input "170"
type input "176"
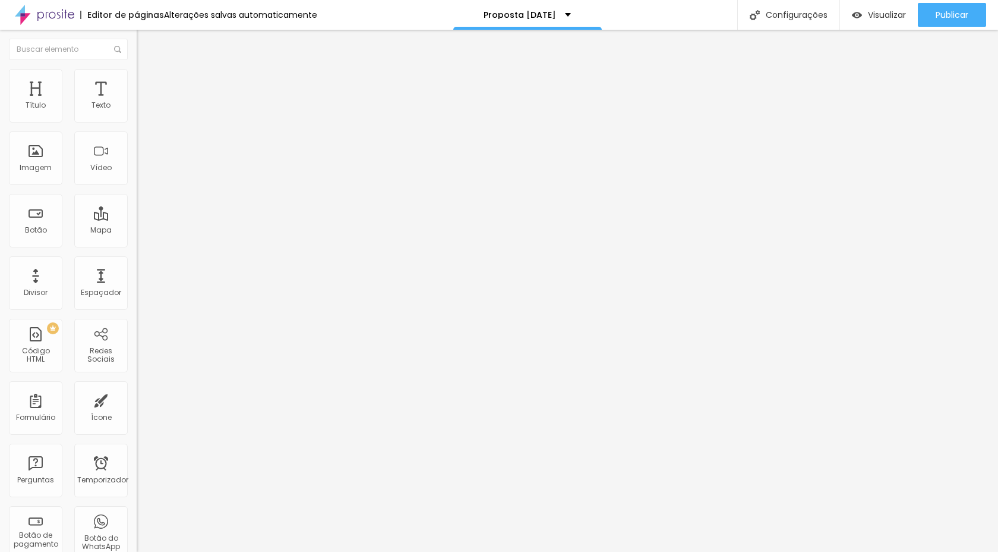
type input "177"
type input "178"
type input "179"
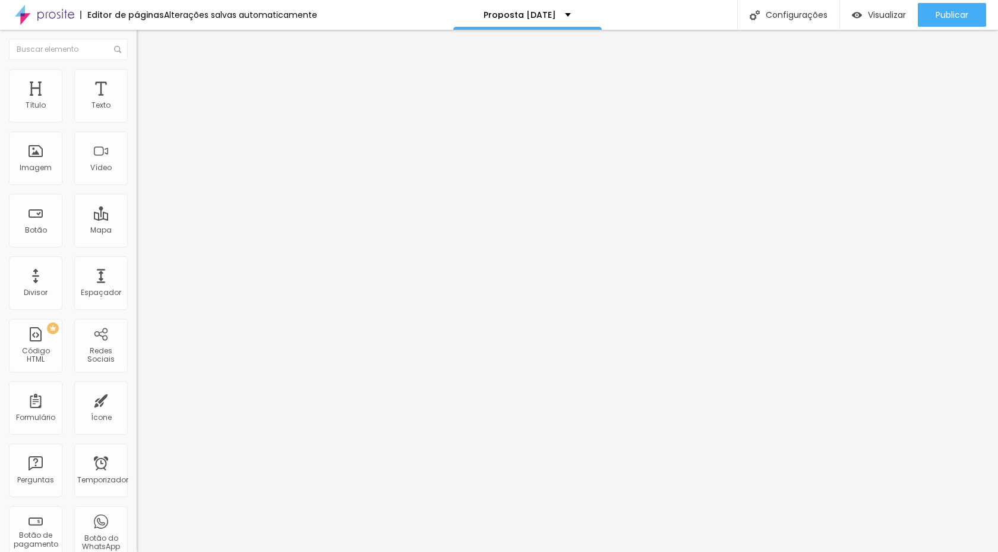
type input "179"
type input "180"
type input "181"
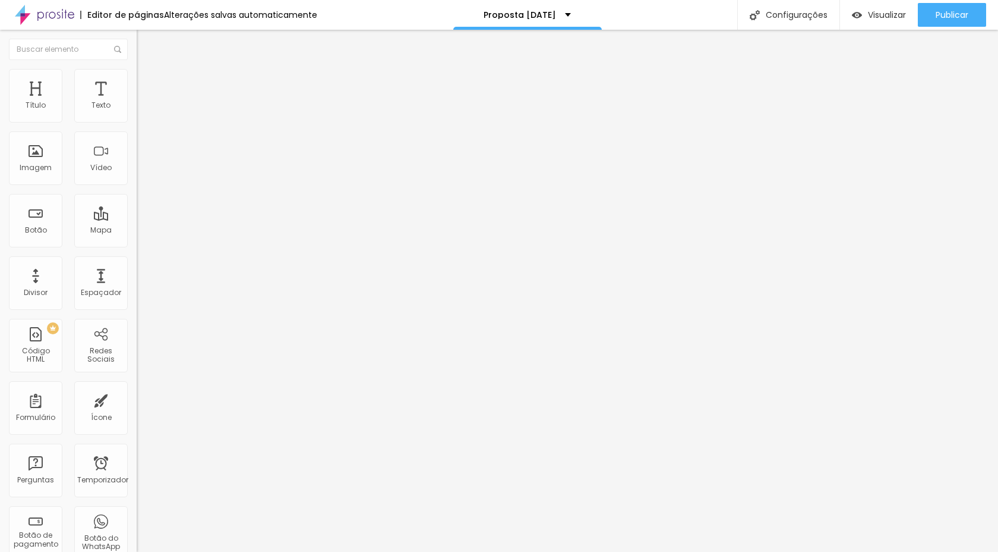
type input "183"
type input "184"
type input "185"
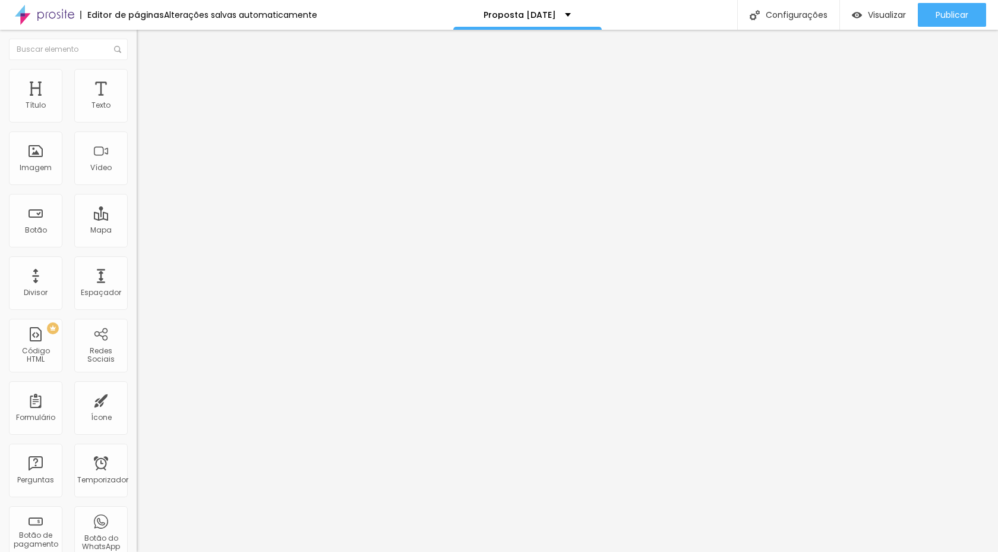
type input "185"
type input "186"
type input "188"
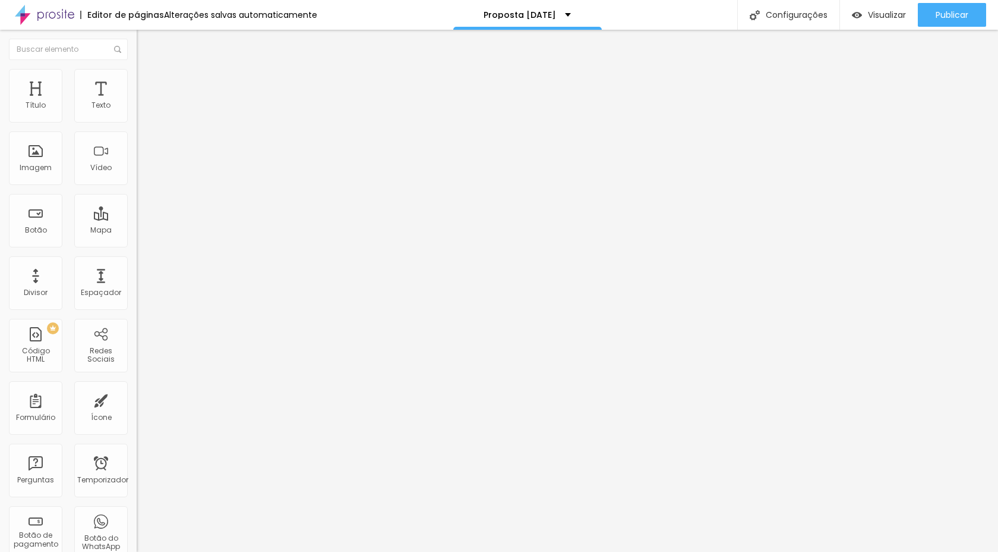
type input "190"
type input "196"
type input "200"
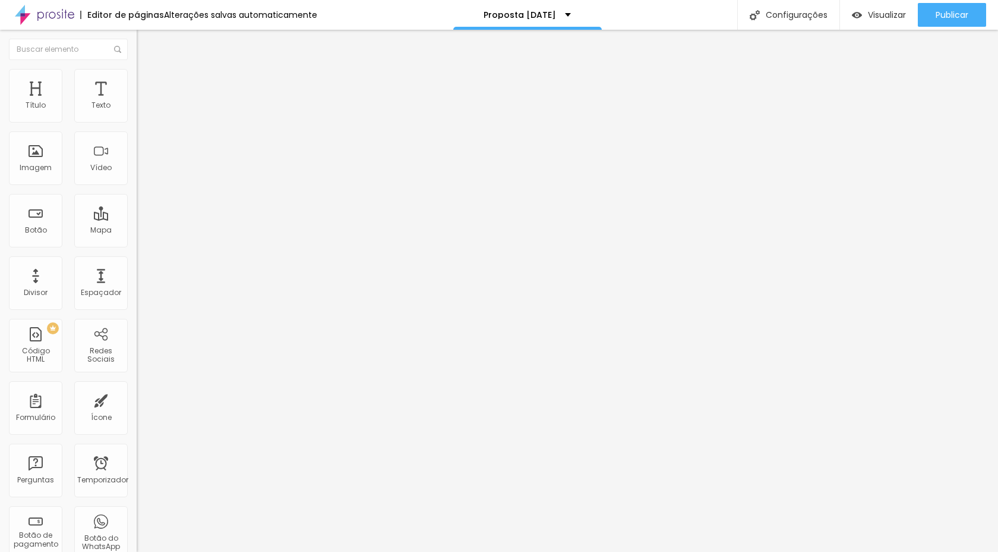
type input "200"
type input "193"
type input "167"
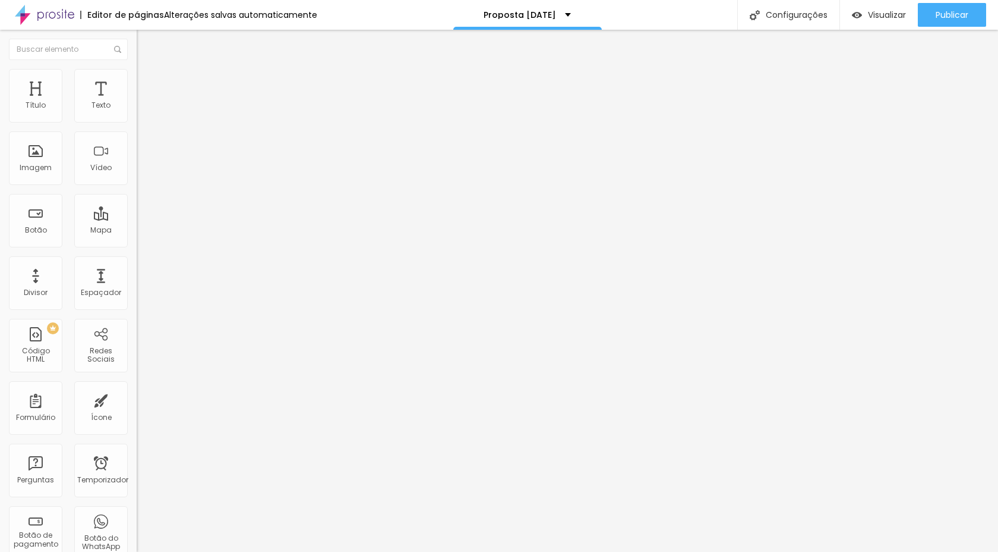
type input "139"
type input "112"
type input "85"
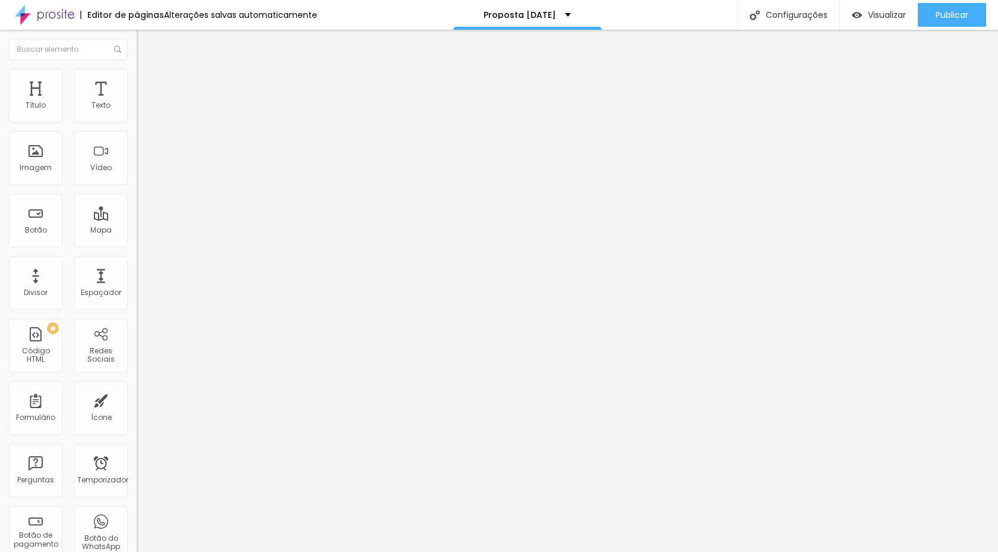
type input "85"
type input "58"
type input "34"
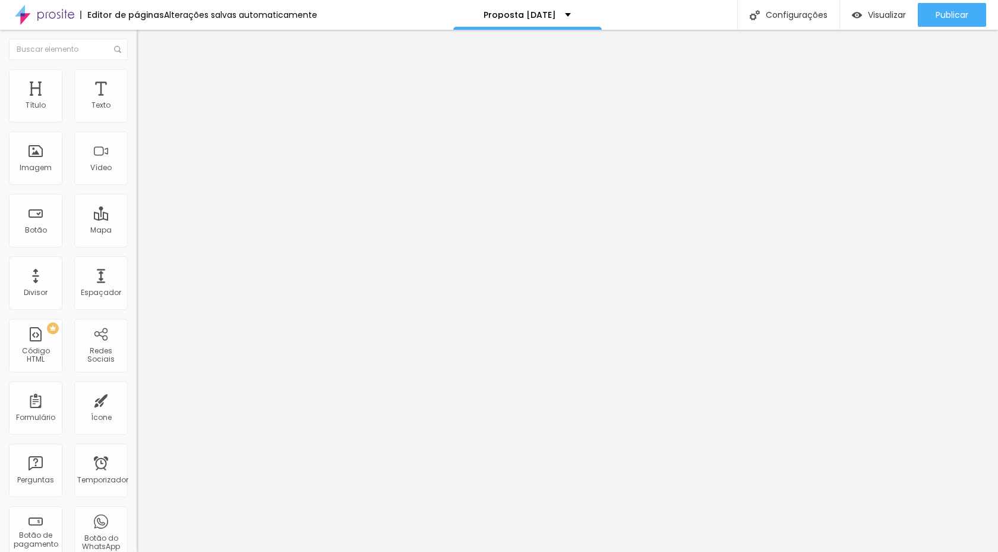
type input "12"
drag, startPoint x: 52, startPoint y: 150, endPoint x: 87, endPoint y: 156, distance: 35.6
click at [137, 261] on input "range" at bounding box center [175, 266] width 77 height 10
click at [147, 86] on font "Avançado" at bounding box center [166, 89] width 39 height 10
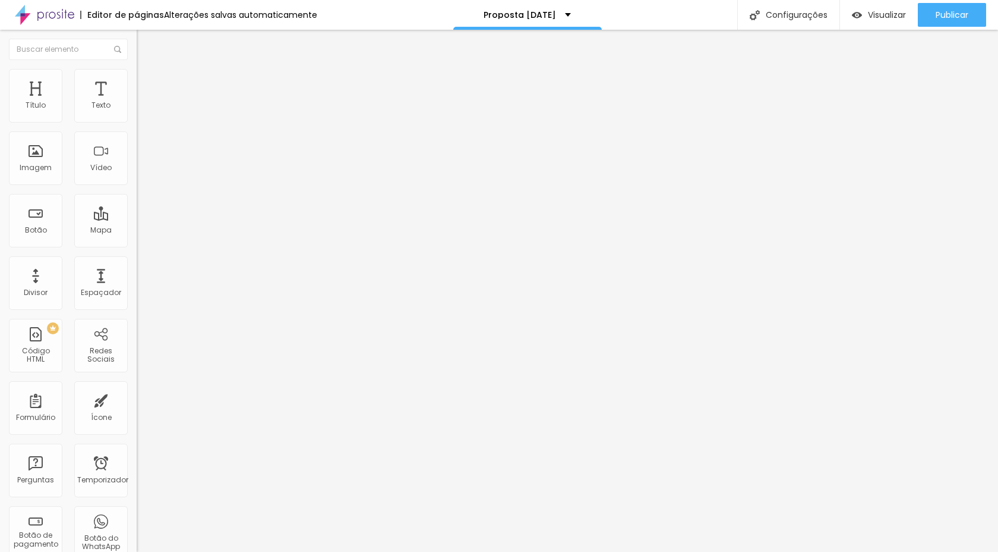
click at [137, 49] on button "Editar nulo" at bounding box center [205, 43] width 137 height 27
click at [144, 102] on font "Adicionar imagem" at bounding box center [179, 97] width 70 height 10
click at [137, 81] on img at bounding box center [142, 86] width 11 height 11
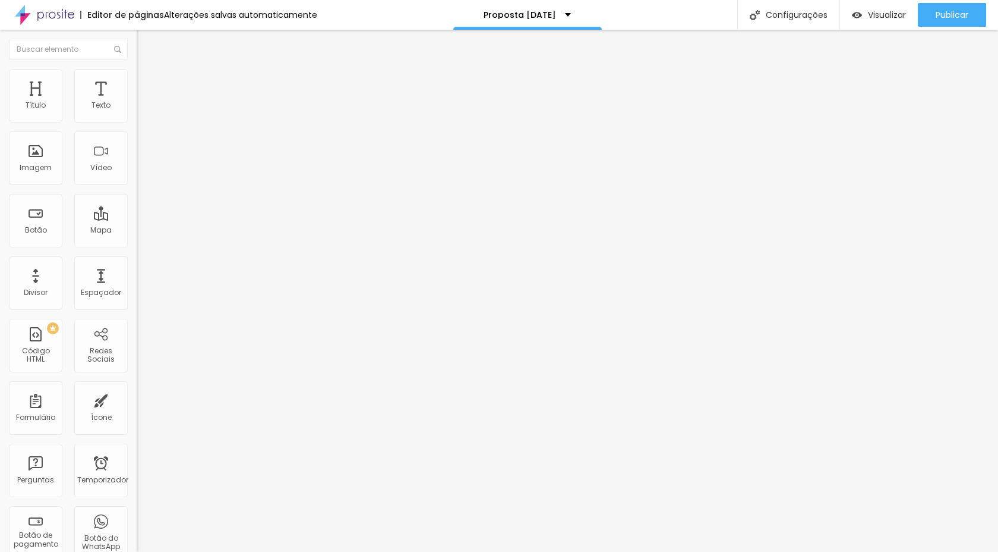
click at [137, 67] on img at bounding box center [142, 62] width 11 height 11
click at [137, 103] on div "Modo Encaixotado Encaixotado Completo" at bounding box center [205, 109] width 137 height 33
click at [137, 108] on font "Encaixotado" at bounding box center [160, 103] width 46 height 10
click at [137, 127] on font "Completo" at bounding box center [155, 121] width 36 height 10
click at [137, 115] on font "Encaixotado" at bounding box center [160, 110] width 46 height 10
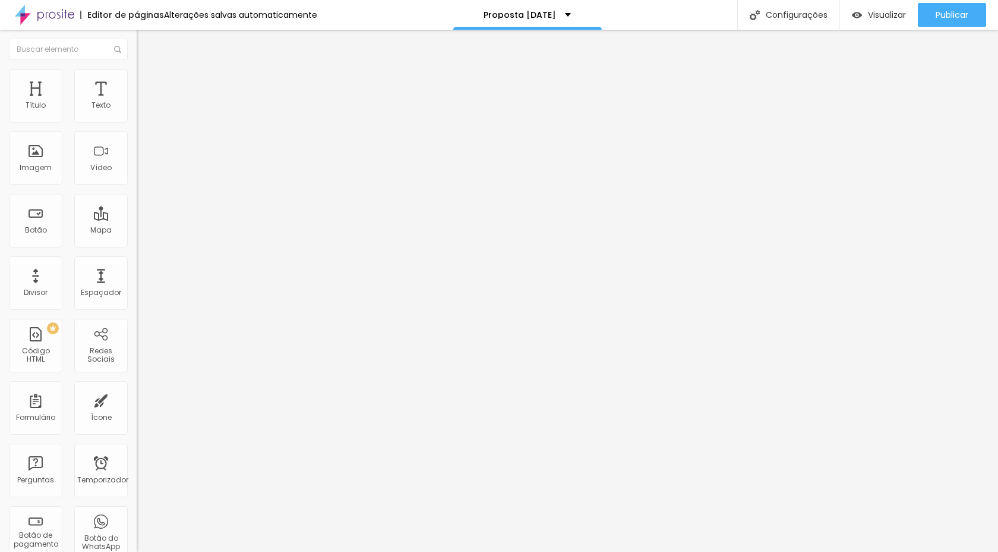
click at [137, 127] on font "Completo" at bounding box center [155, 121] width 36 height 10
click at [137, 81] on li "Avançado" at bounding box center [205, 87] width 137 height 12
click at [147, 82] on font "Estilo" at bounding box center [156, 77] width 18 height 10
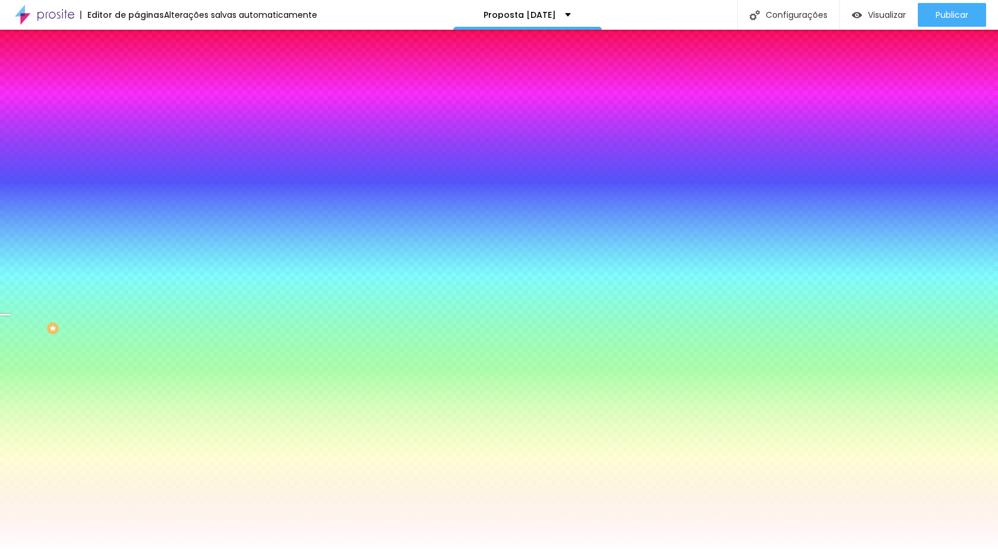
click at [137, 124] on font "Paralaxe" at bounding box center [152, 119] width 31 height 10
click at [137, 131] on font "Nenhum" at bounding box center [152, 126] width 31 height 10
click at [137, 69] on li "Conteúdo" at bounding box center [205, 63] width 137 height 12
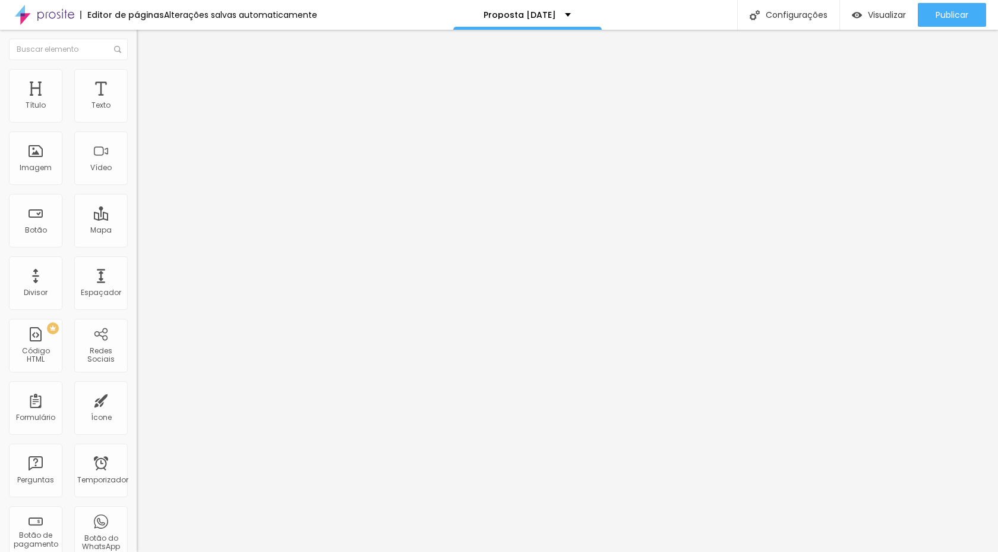
click at [137, 77] on li "Estilo" at bounding box center [205, 75] width 137 height 12
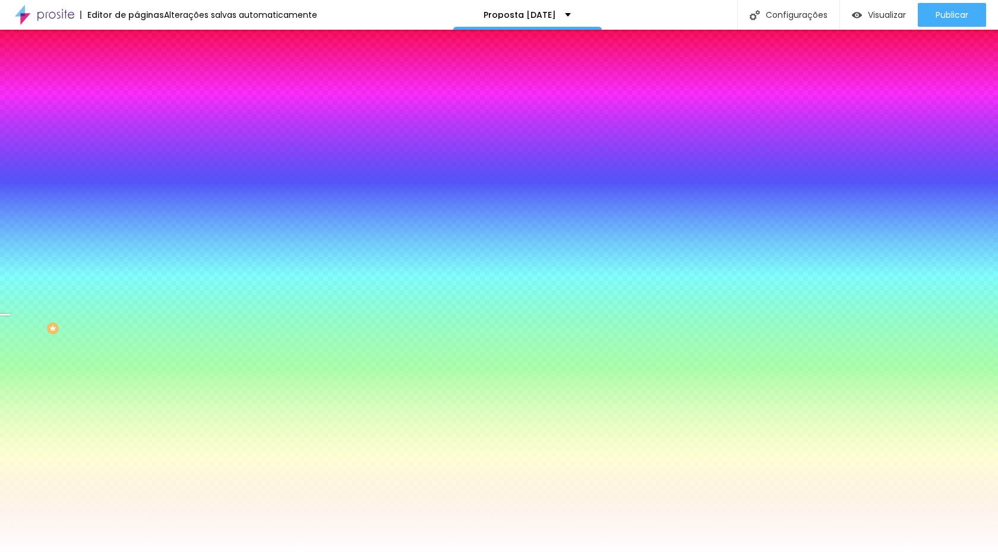
click at [137, 69] on li "Conteúdo" at bounding box center [205, 63] width 137 height 12
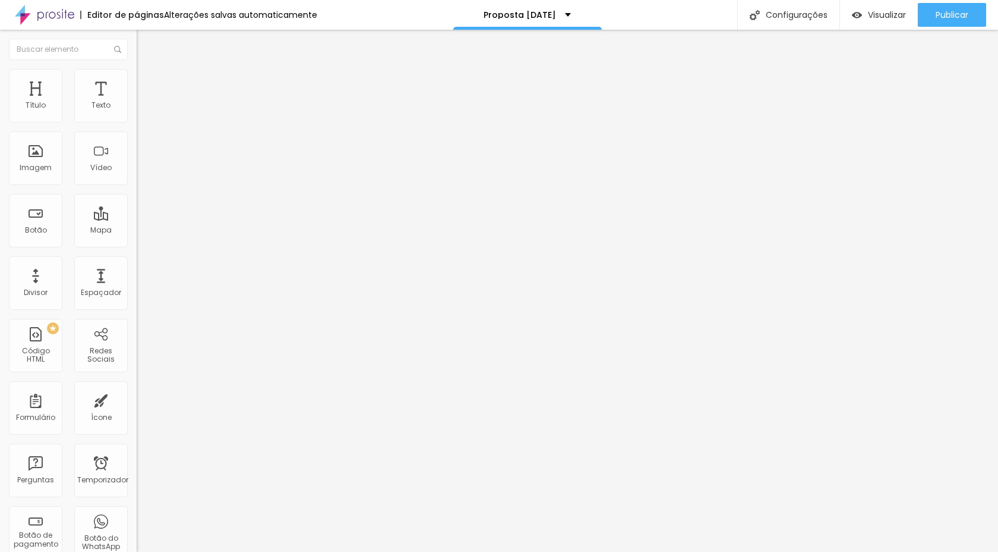
click at [137, 121] on div "Modo Completo Encaixotado Completo" at bounding box center [205, 109] width 137 height 33
click at [137, 108] on font "Completo" at bounding box center [155, 103] width 36 height 10
click at [137, 115] on font "Encaixotado" at bounding box center [160, 110] width 46 height 10
click at [137, 127] on font "Completo" at bounding box center [155, 121] width 36 height 10
click at [137, 115] on font "Encaixotado" at bounding box center [160, 110] width 46 height 10
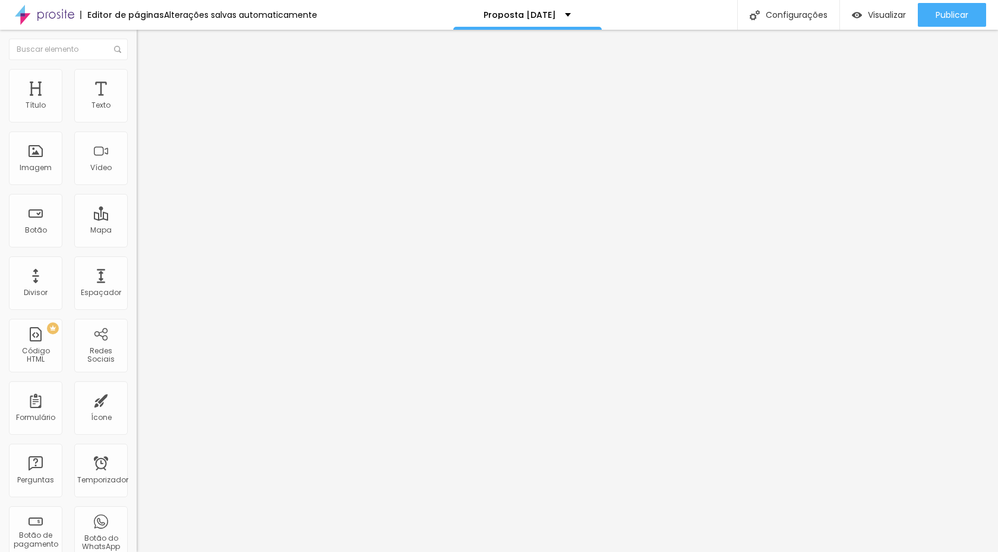
click at [137, 79] on li "Estilo" at bounding box center [205, 75] width 137 height 12
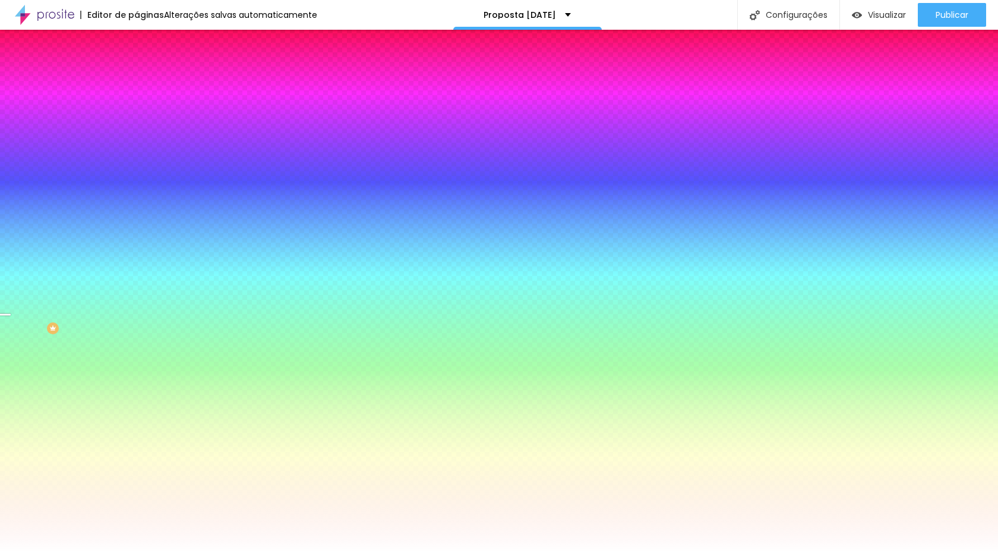
click at [137, 124] on font "Nenhum" at bounding box center [152, 119] width 31 height 10
click at [137, 142] on font "Paralaxe" at bounding box center [152, 137] width 31 height 10
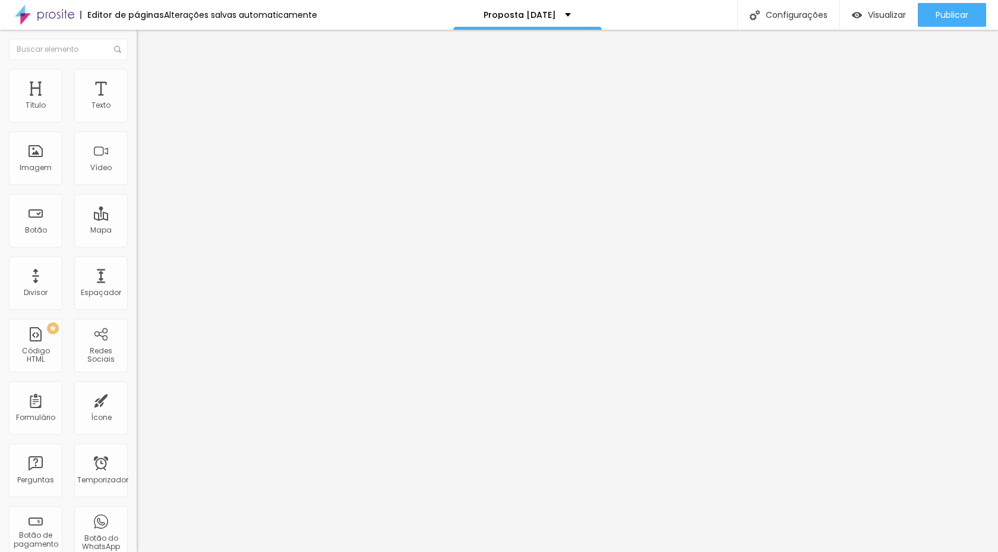
click at [137, 225] on div "Link" at bounding box center [205, 221] width 137 height 7
click at [146, 46] on img "button" at bounding box center [151, 44] width 10 height 10
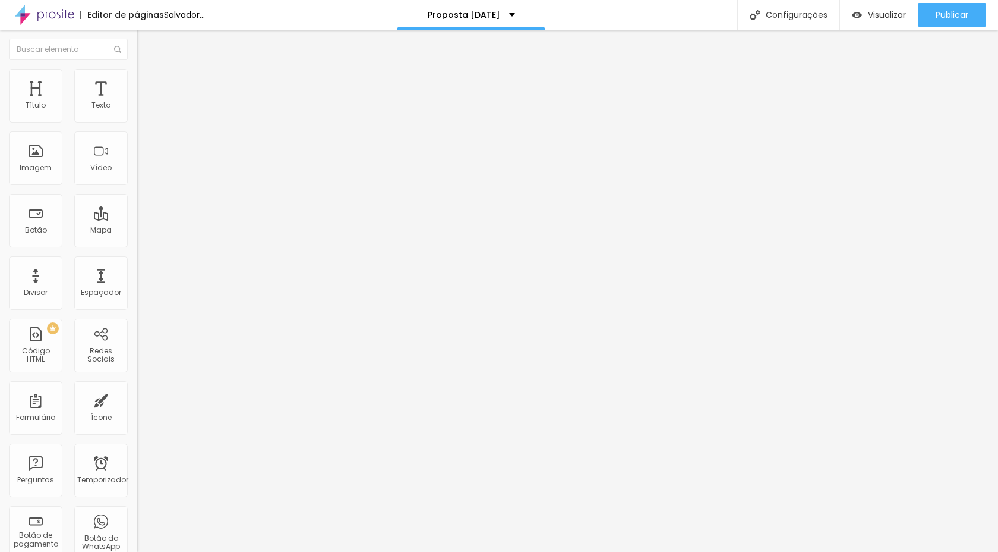
click at [146, 46] on img "button" at bounding box center [151, 44] width 10 height 10
click at [146, 45] on img "button" at bounding box center [151, 44] width 10 height 10
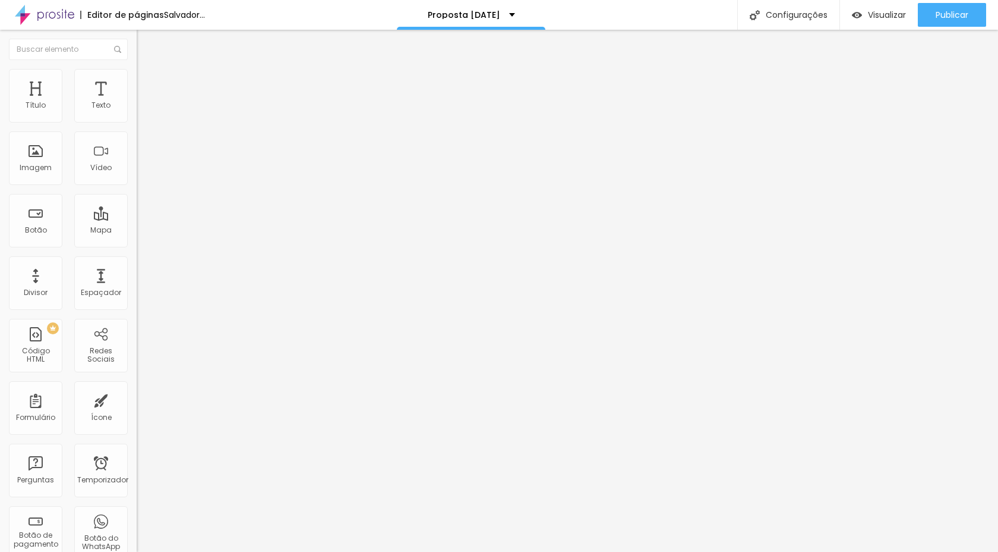
click at [146, 48] on img "button" at bounding box center [151, 44] width 10 height 10
click at [137, 150] on img at bounding box center [141, 146] width 8 height 8
click at [137, 160] on img at bounding box center [141, 156] width 8 height 8
click at [146, 45] on img "button" at bounding box center [151, 44] width 10 height 10
click at [146, 39] on img "button" at bounding box center [151, 44] width 10 height 10
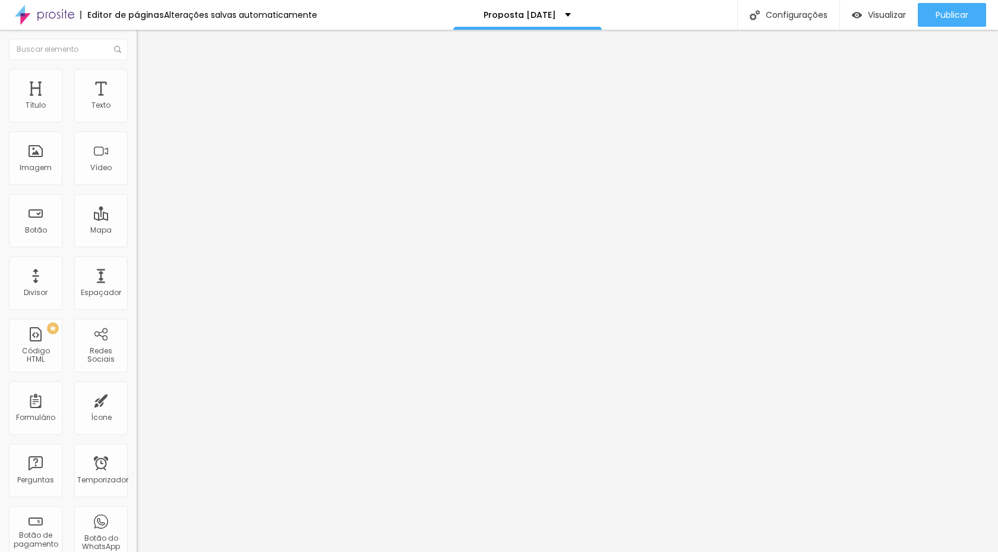
click at [146, 43] on img "button" at bounding box center [151, 44] width 10 height 10
click at [137, 71] on img at bounding box center [142, 74] width 11 height 11
click at [147, 70] on font "Estilo" at bounding box center [156, 65] width 18 height 10
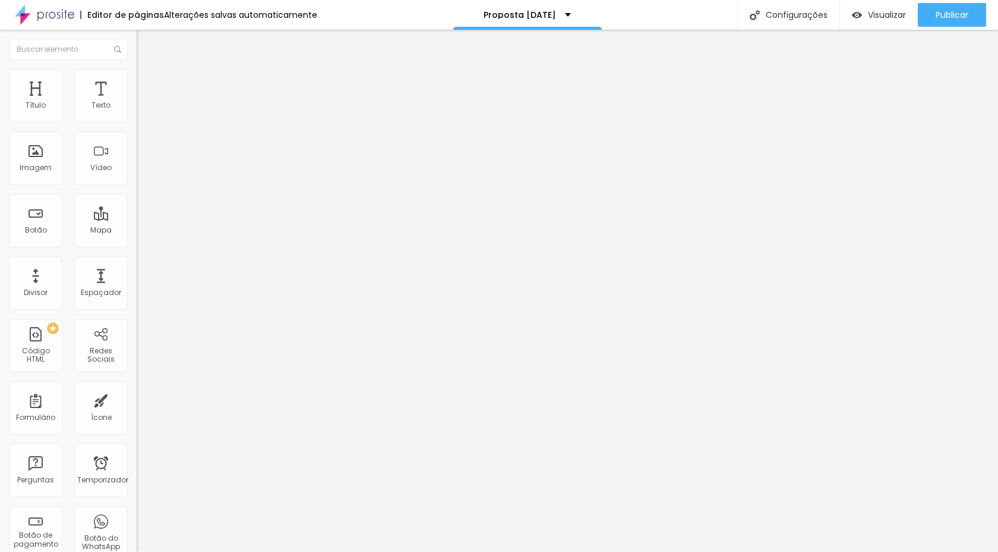
click at [141, 111] on icon "button" at bounding box center [144, 106] width 7 height 7
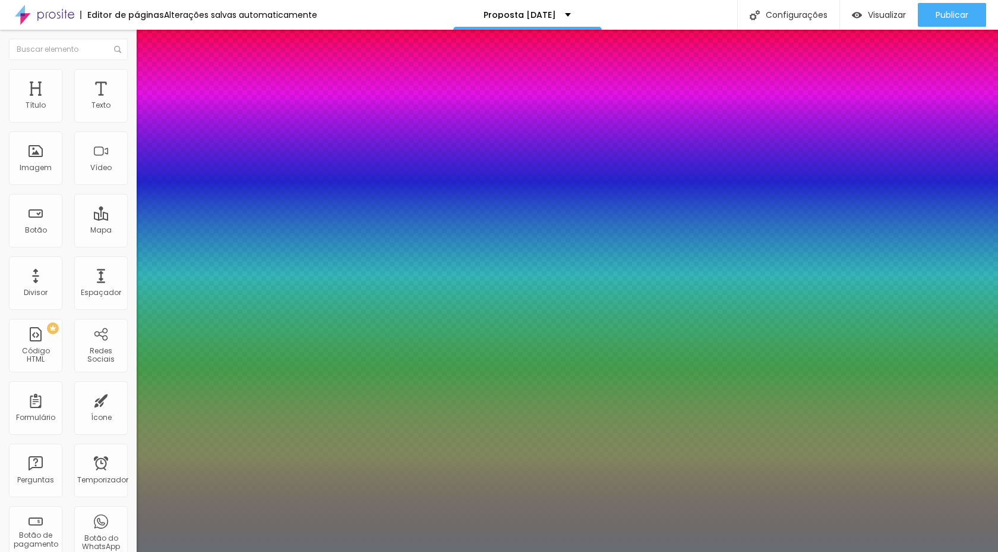
click at [252, 334] on div at bounding box center [499, 276] width 998 height 552
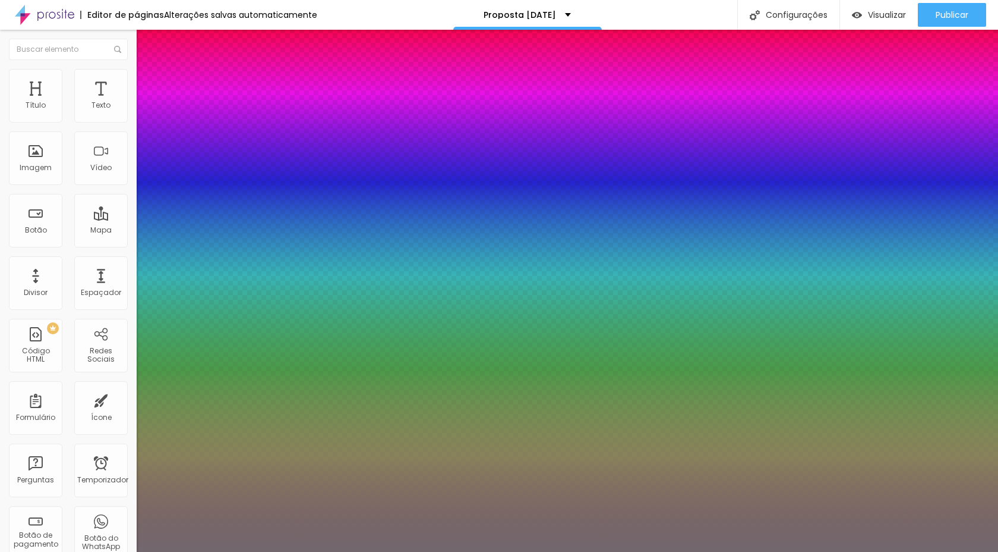
click at [251, 329] on div at bounding box center [499, 276] width 998 height 552
click at [250, 326] on div at bounding box center [499, 276] width 998 height 552
click at [222, 360] on div at bounding box center [499, 276] width 998 height 552
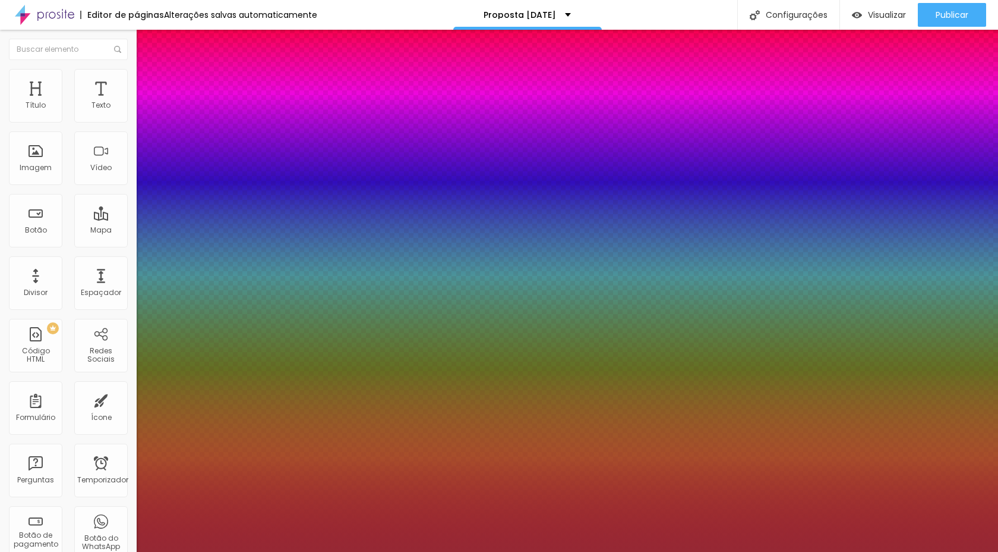
click at [610, 551] on div at bounding box center [499, 552] width 998 height 0
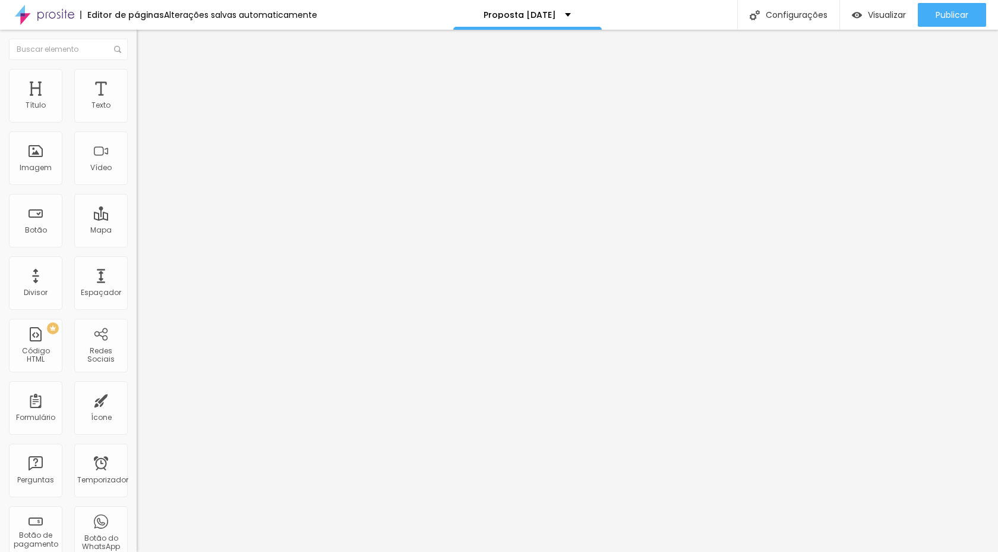
click at [147, 80] on font "Estilo" at bounding box center [156, 77] width 18 height 10
drag, startPoint x: 29, startPoint y: 150, endPoint x: 2, endPoint y: 164, distance: 30.3
click at [137, 261] on input "range" at bounding box center [175, 266] width 77 height 10
click at [147, 84] on font "Avançado" at bounding box center [166, 89] width 39 height 10
drag, startPoint x: 33, startPoint y: 139, endPoint x: 18, endPoint y: 139, distance: 14.9
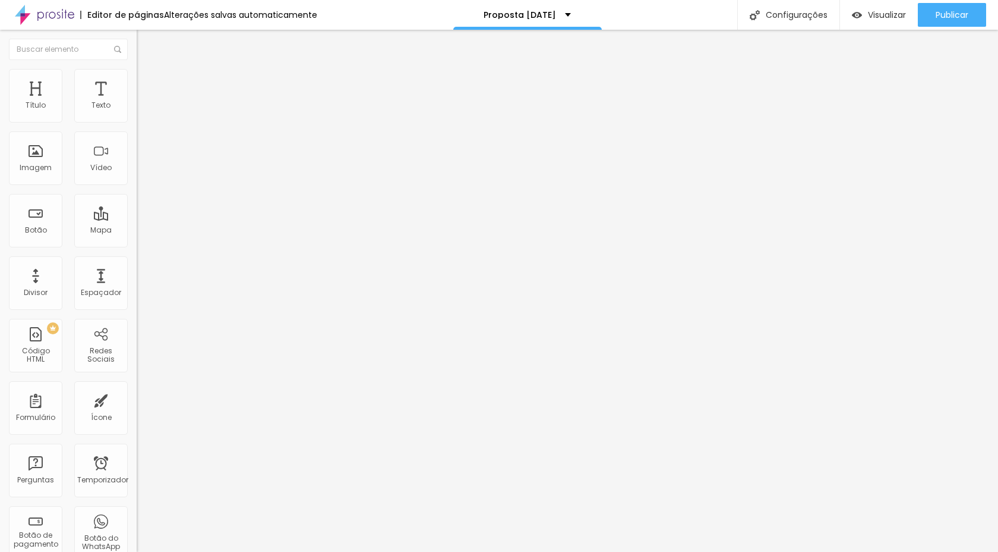
click at [137, 261] on div "0 Espaço de baixo" at bounding box center [205, 345] width 137 height 168
drag, startPoint x: 30, startPoint y: 118, endPoint x: 115, endPoint y: 121, distance: 84.5
click at [137, 231] on input "range" at bounding box center [175, 236] width 77 height 10
drag, startPoint x: 100, startPoint y: 119, endPoint x: 28, endPoint y: 124, distance: 72.7
click at [137, 231] on input "range" at bounding box center [175, 236] width 77 height 10
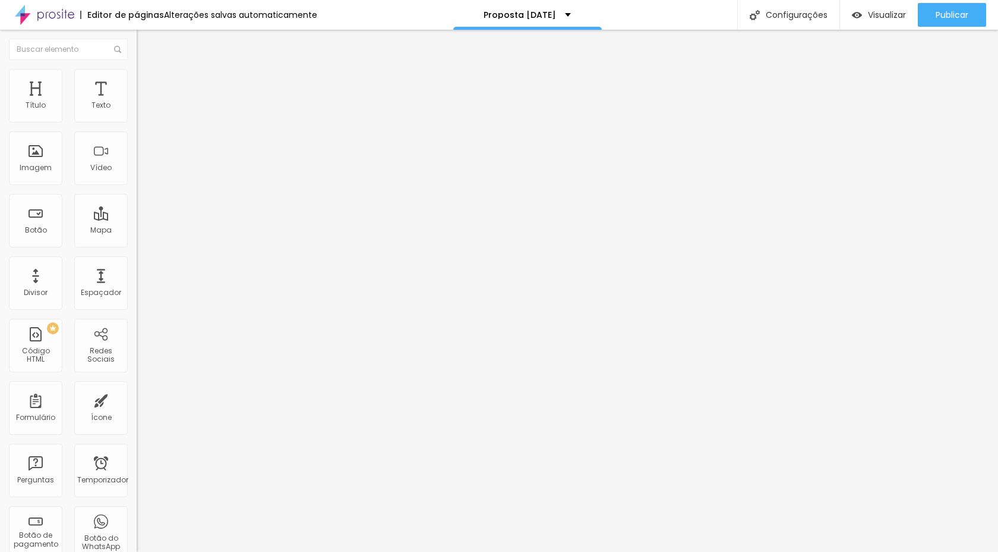
click at [141, 111] on icon "button" at bounding box center [144, 106] width 7 height 7
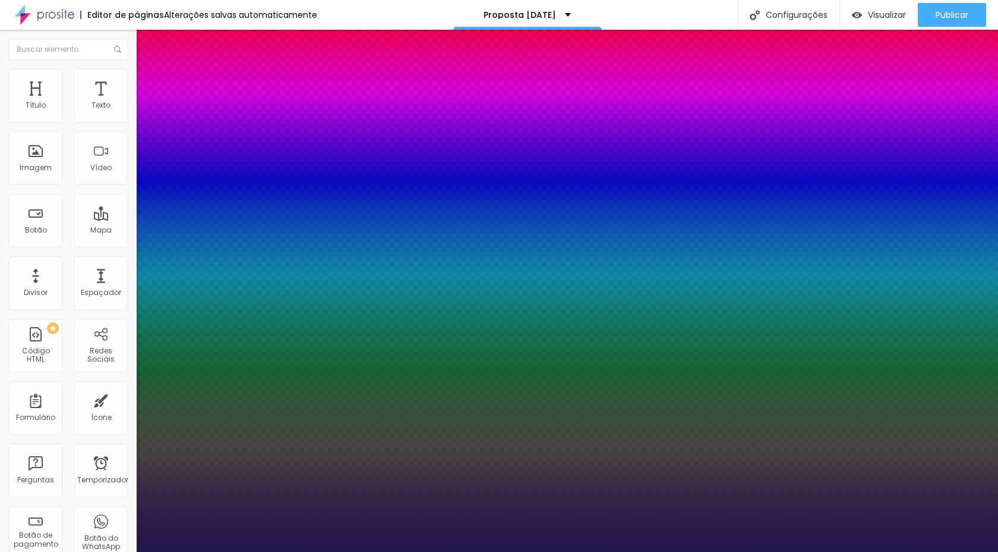
click at [252, 379] on div at bounding box center [499, 276] width 998 height 552
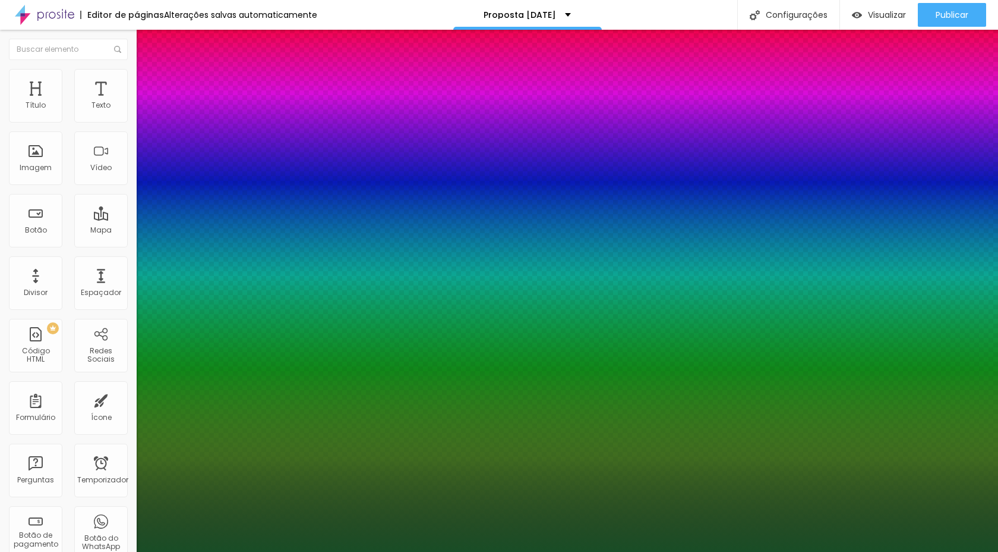
click at [547, 551] on div at bounding box center [499, 552] width 998 height 0
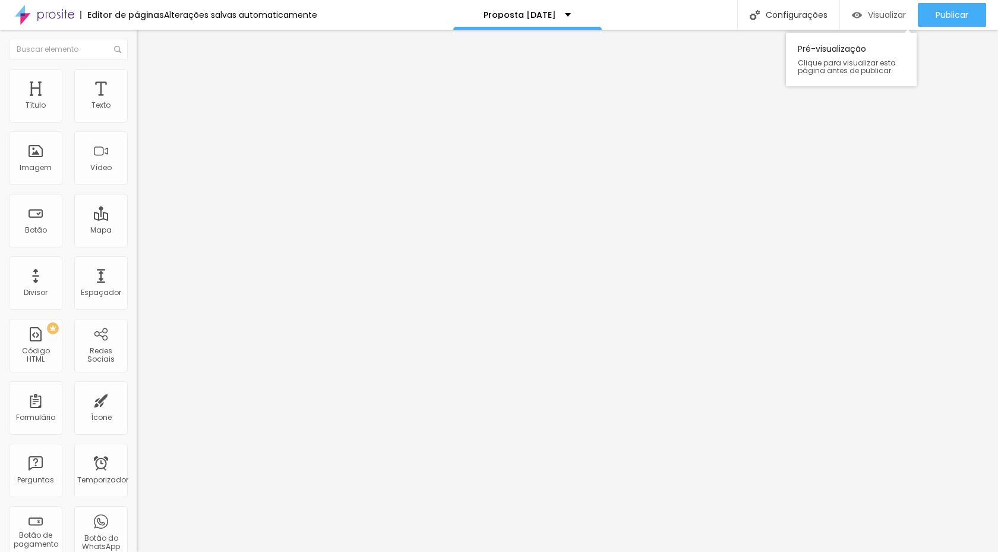
click at [861, 14] on div "Visualizar" at bounding box center [879, 15] width 54 height 10
click at [147, 82] on font "Estilo" at bounding box center [156, 77] width 18 height 10
drag, startPoint x: 122, startPoint y: 130, endPoint x: 140, endPoint y: 150, distance: 27.8
click at [140, 122] on input "range" at bounding box center [175, 117] width 77 height 10
drag, startPoint x: 30, startPoint y: 153, endPoint x: 17, endPoint y: 162, distance: 16.2
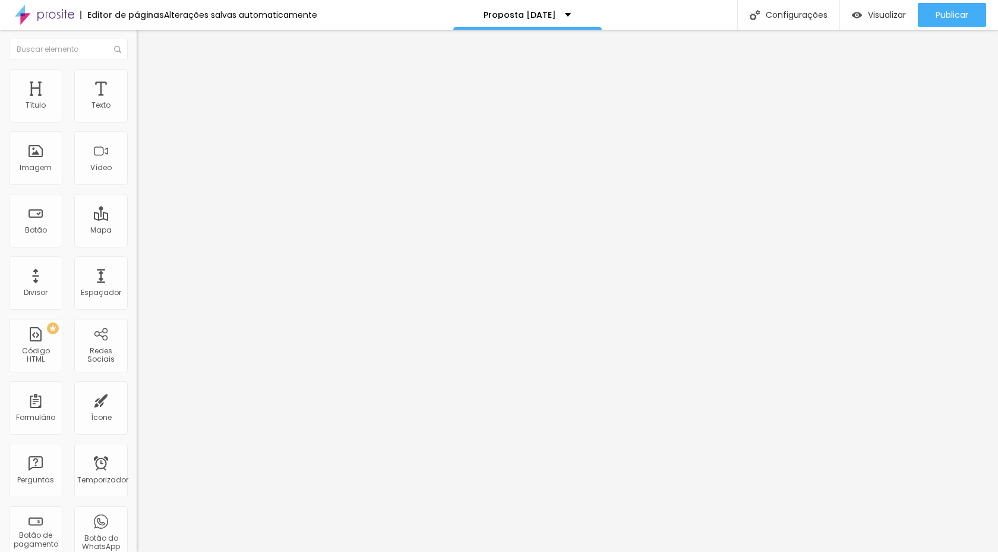
click at [137, 162] on div "0 Borda arredondada" at bounding box center [205, 207] width 137 height 168
click at [137, 81] on li "Avançado" at bounding box center [205, 87] width 137 height 12
click at [137, 231] on input "range" at bounding box center [175, 236] width 77 height 10
click at [137, 108] on font "Encaixotado" at bounding box center [160, 103] width 46 height 10
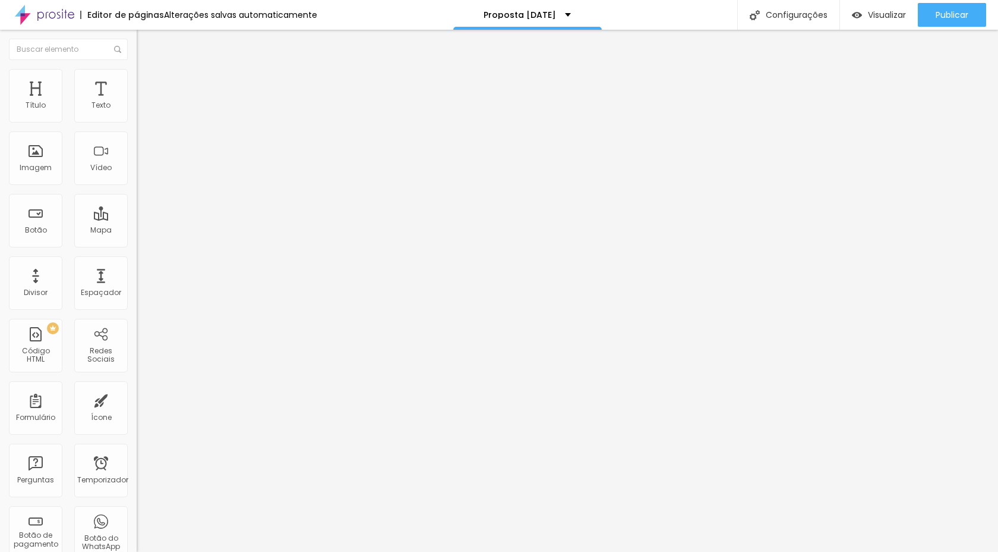
click at [137, 70] on img at bounding box center [142, 74] width 11 height 11
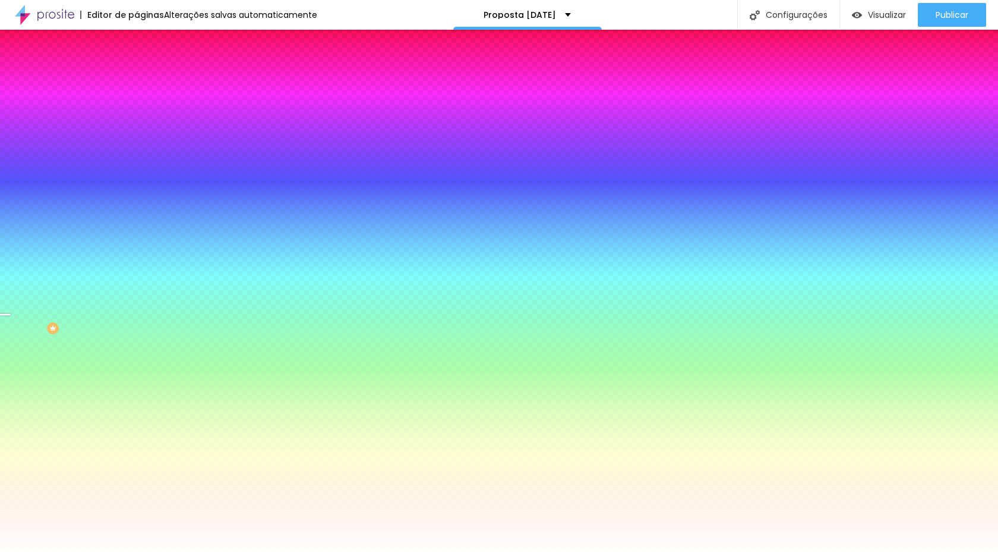
click at [137, 124] on font "Paralaxe" at bounding box center [152, 119] width 31 height 10
click at [137, 131] on font "Nenhum" at bounding box center [152, 126] width 31 height 10
click at [137, 142] on font "Paralaxe" at bounding box center [152, 137] width 31 height 10
click at [137, 68] on img at bounding box center [142, 62] width 11 height 11
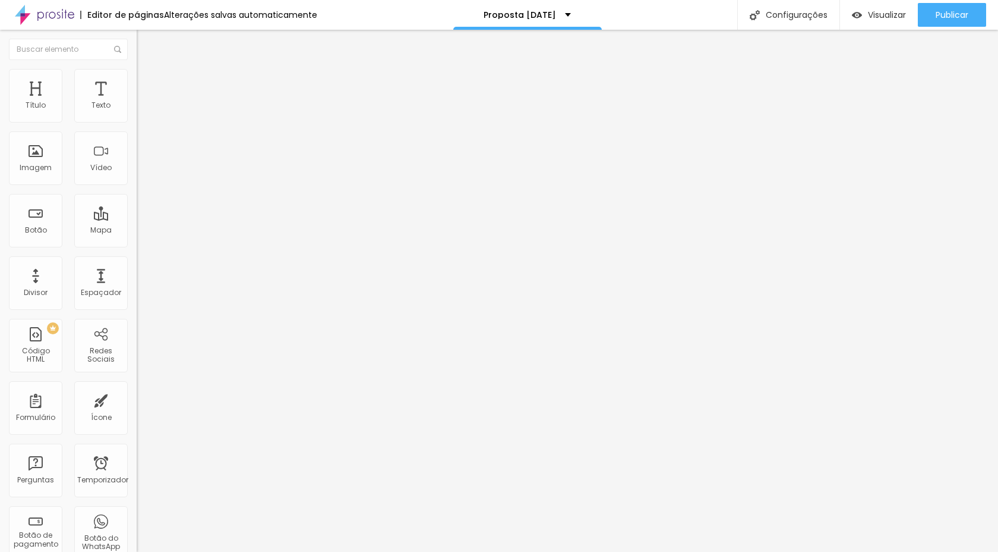
click at [137, 108] on font "Encaixotado" at bounding box center [160, 103] width 46 height 10
click at [137, 125] on div "Completo" at bounding box center [205, 121] width 137 height 7
click at [137, 240] on div "Editar nulo Conteúdo Estilo Avançado Modo Encaixotado Encaixotado Completo" at bounding box center [205, 291] width 137 height 522
click at [147, 81] on font "Estilo" at bounding box center [156, 77] width 18 height 10
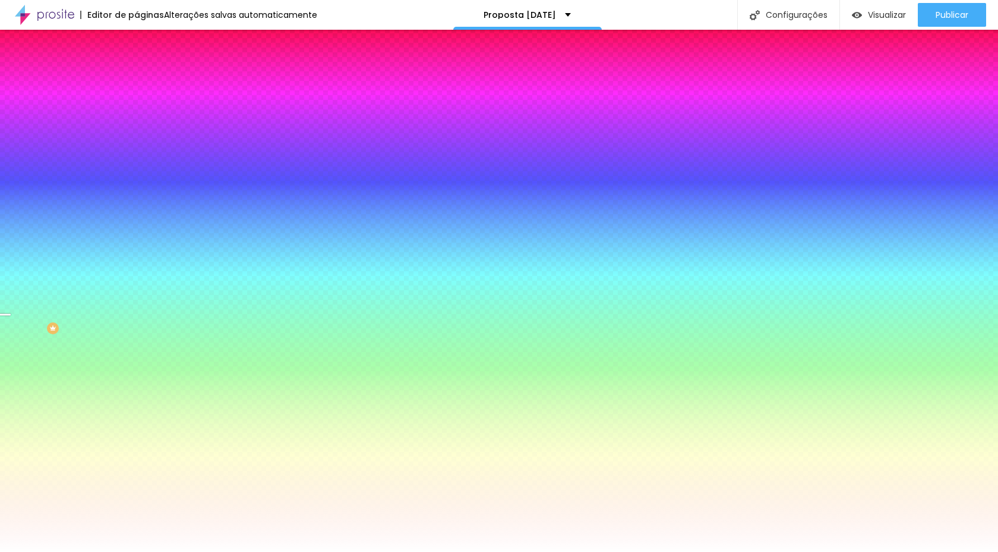
click at [137, 124] on font "Paralaxe" at bounding box center [152, 119] width 31 height 10
click at [137, 131] on span "Nenhum" at bounding box center [152, 126] width 31 height 10
click at [137, 430] on div "Editar nulo Conteúdo Estilo Avançado Imagem de fundo Trocar imagem Efeito da Im…" at bounding box center [205, 291] width 137 height 522
click at [137, 142] on font "Paralaxe" at bounding box center [152, 137] width 31 height 10
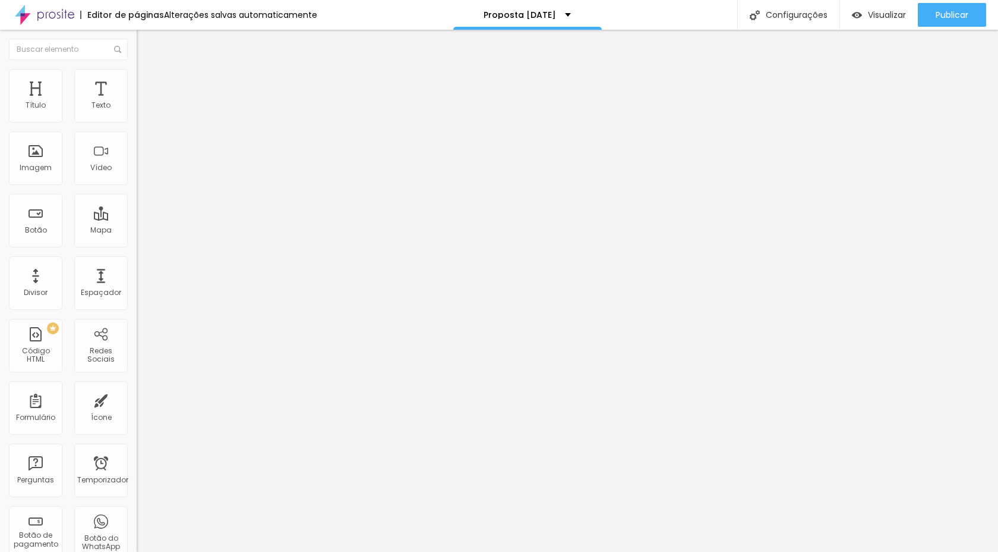
click at [137, 81] on li "Avançado" at bounding box center [205, 87] width 137 height 12
click at [137, 75] on li "Estilo" at bounding box center [205, 75] width 137 height 12
click at [137, 69] on li "Conteúdo" at bounding box center [205, 63] width 137 height 12
click at [137, 70] on img at bounding box center [142, 74] width 11 height 11
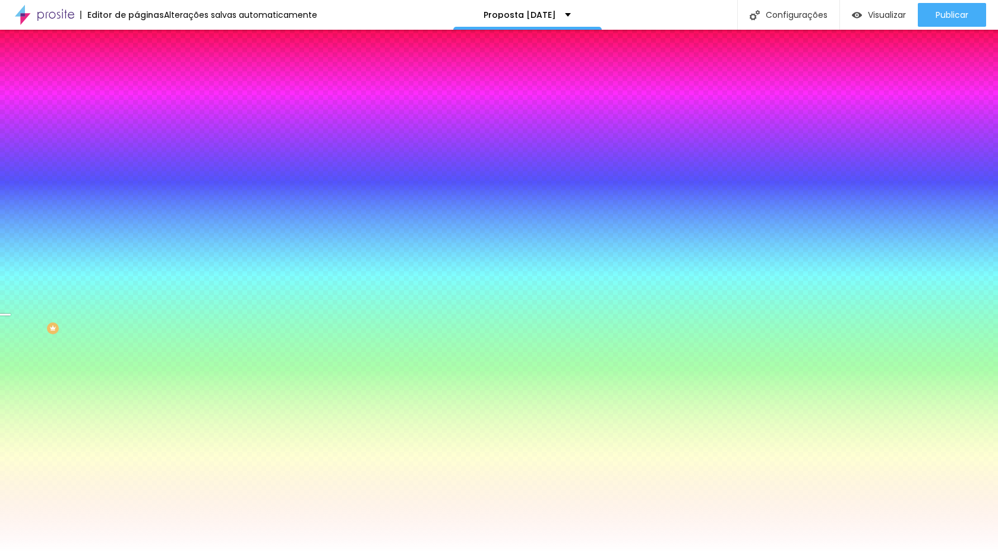
click at [137, 81] on li "Avançado" at bounding box center [205, 87] width 137 height 12
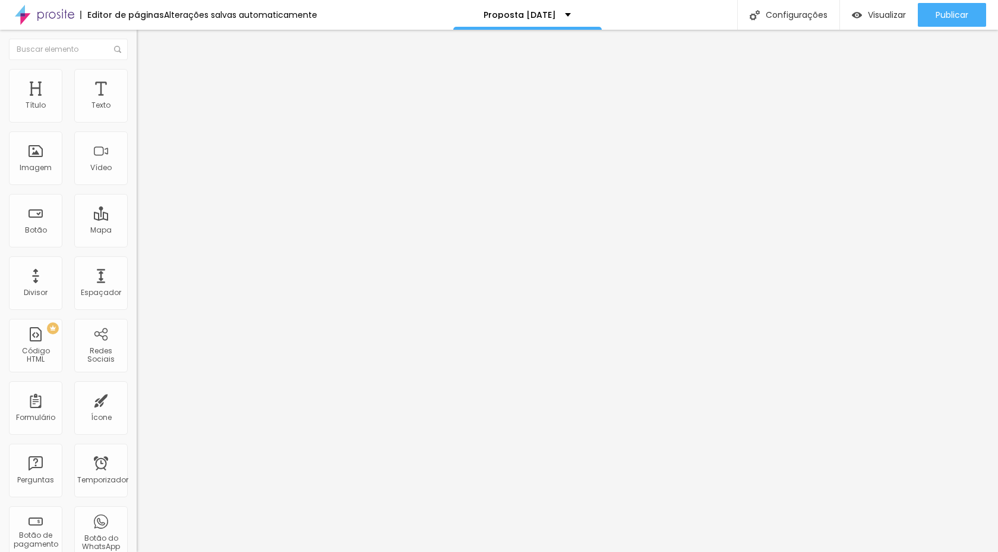
click at [137, 68] on img at bounding box center [142, 62] width 11 height 11
